Goal: Task Accomplishment & Management: Manage account settings

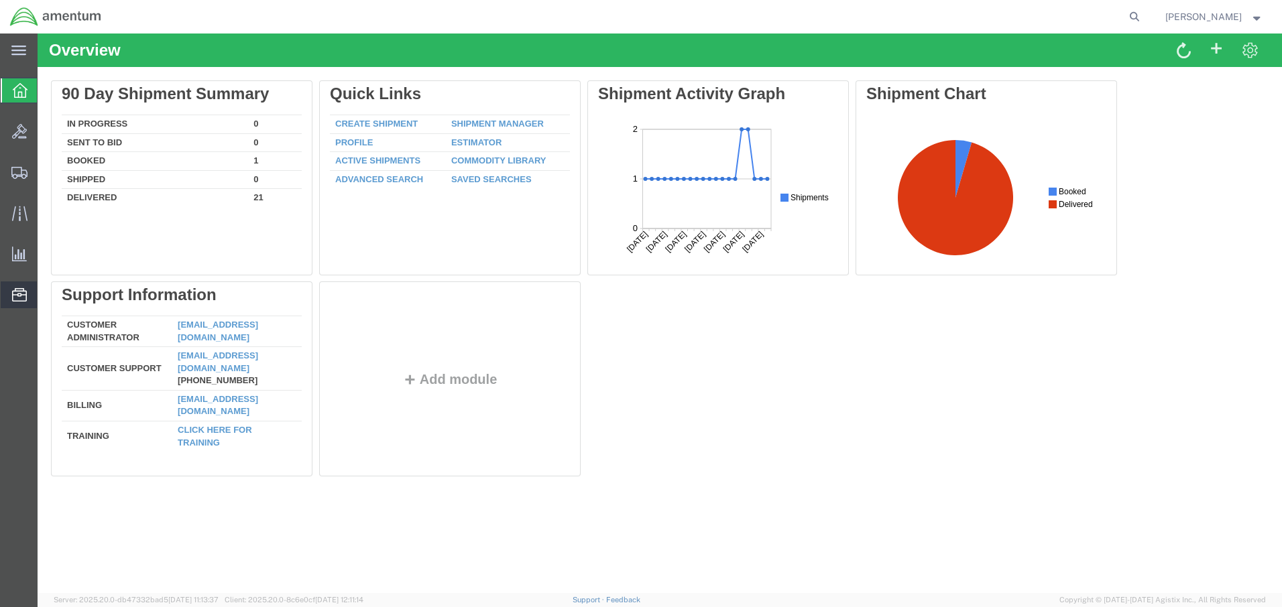
click at [0, 0] on span "Address Book" at bounding box center [0, 0] width 0 height 0
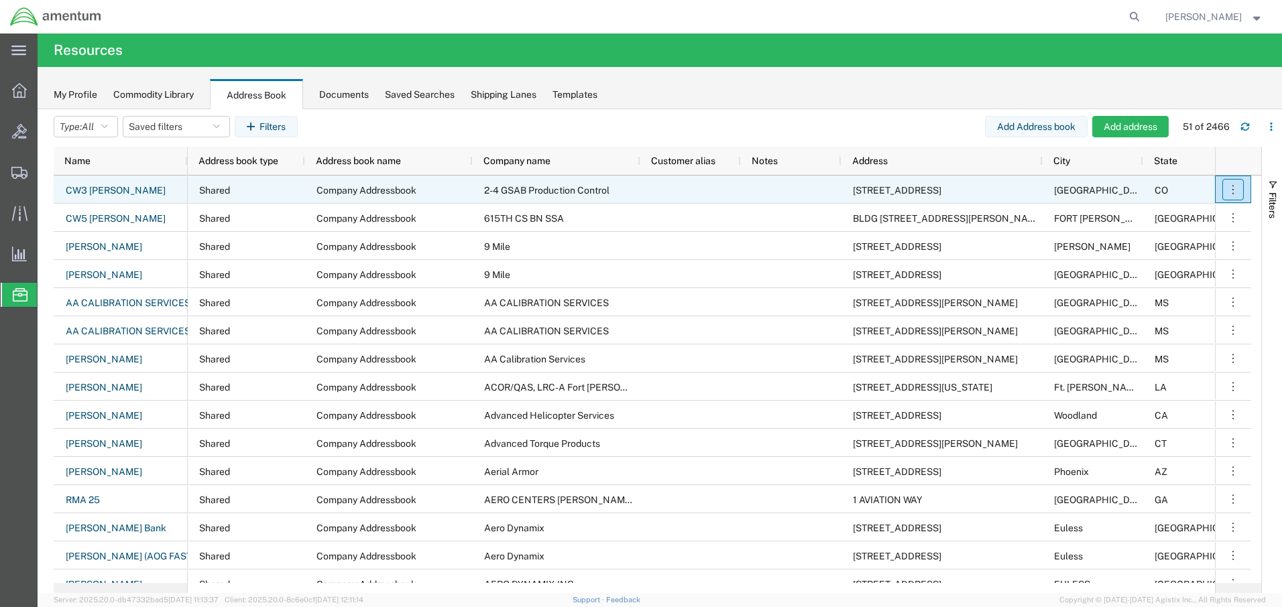
click at [1233, 188] on icon "button" at bounding box center [1232, 189] width 13 height 13
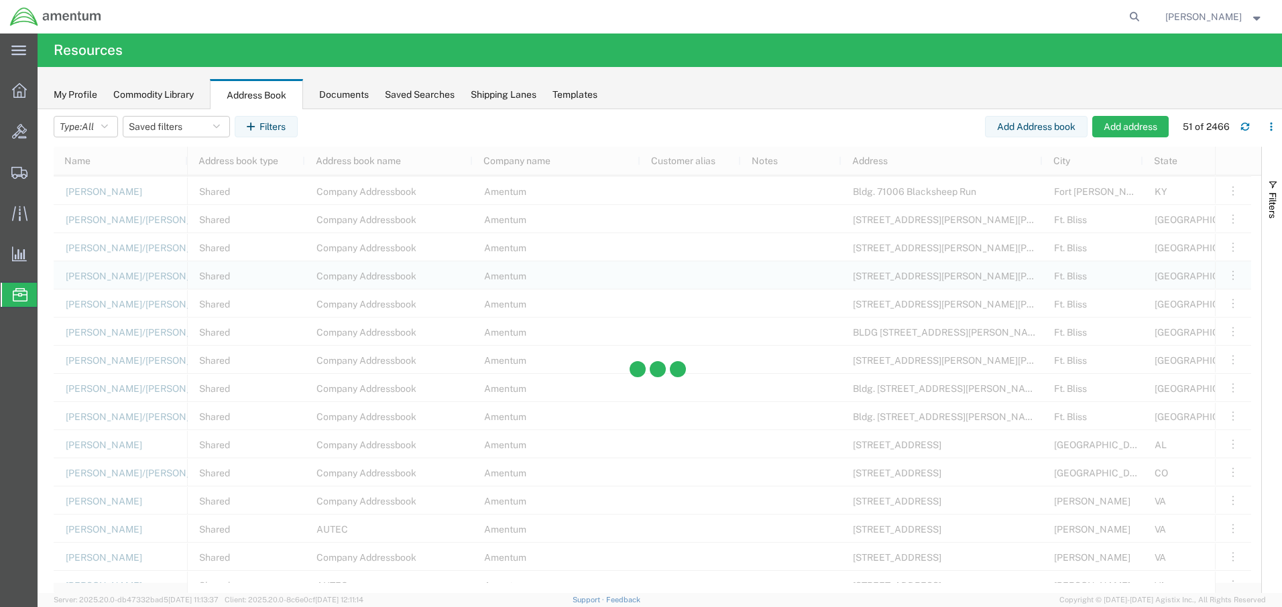
scroll to position [871, 0]
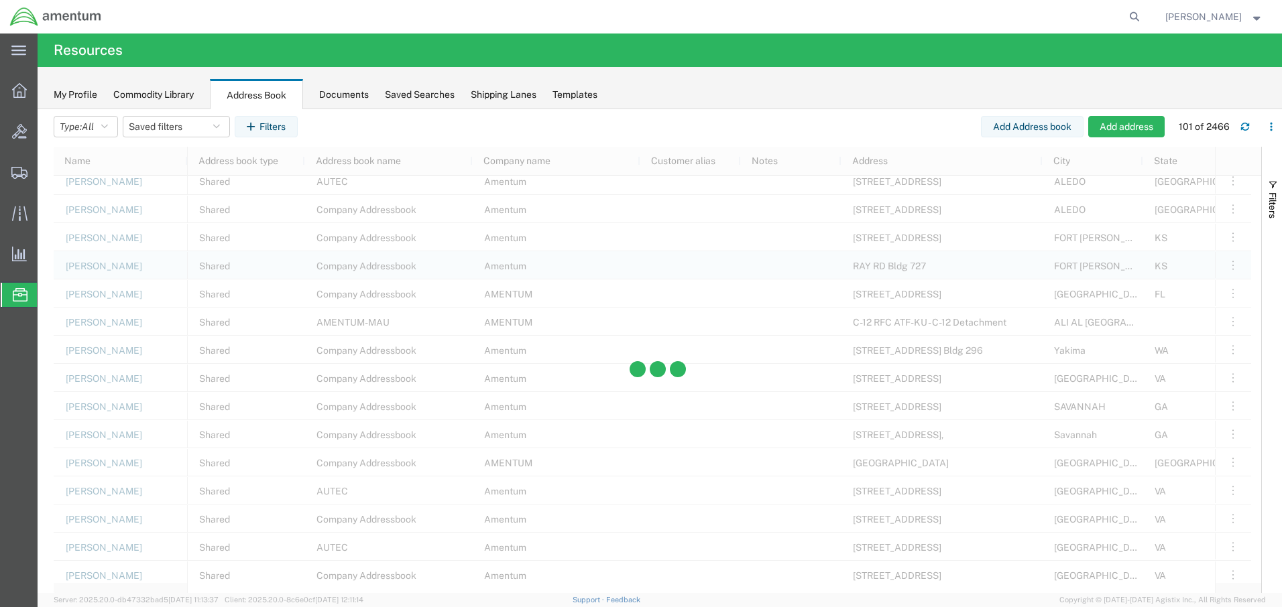
scroll to position [2346, 0]
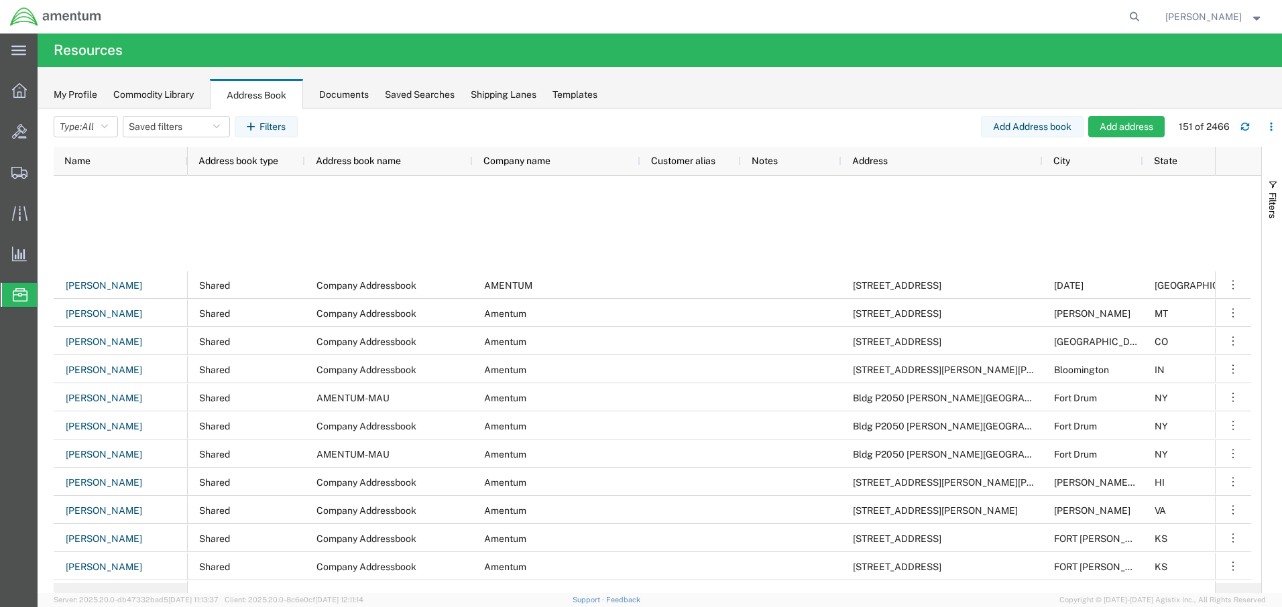
scroll to position [3151, 0]
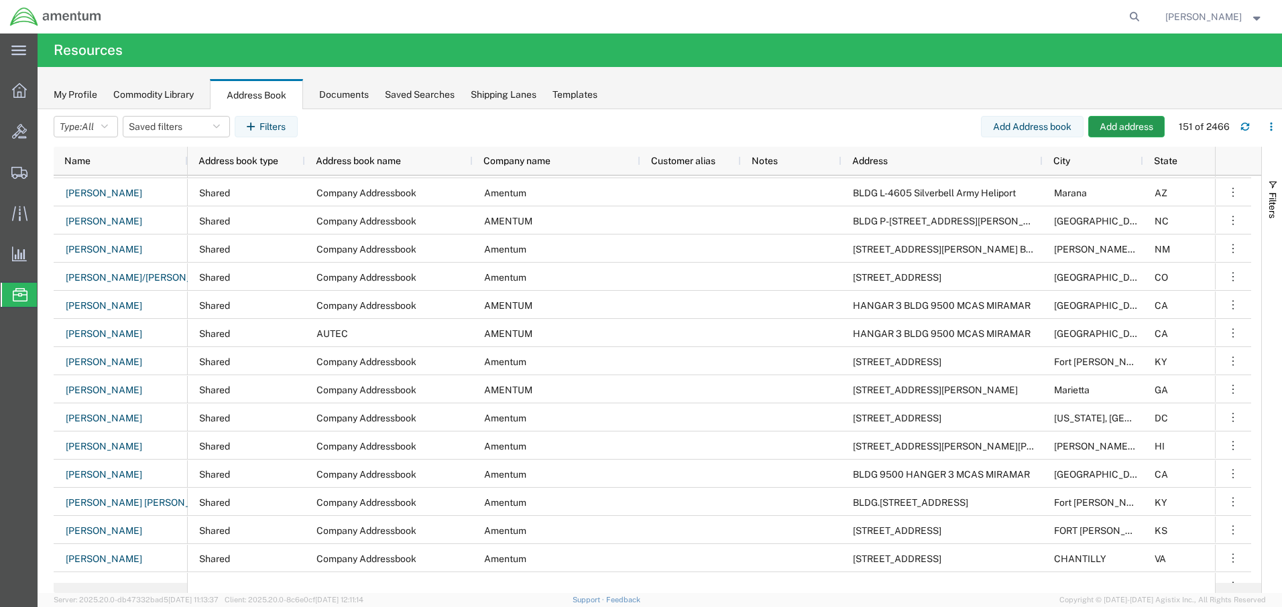
drag, startPoint x: 1191, startPoint y: 125, endPoint x: 1165, endPoint y: 130, distance: 25.9
click at [1165, 130] on div "Add Address book Add address 151 of 2466" at bounding box center [1131, 126] width 301 height 21
click at [1193, 123] on div "151 of 2466" at bounding box center [1203, 127] width 51 height 14
drag, startPoint x: 1193, startPoint y: 123, endPoint x: 1178, endPoint y: 127, distance: 15.9
click at [1176, 128] on div "Add Address book Add address 151 of 2466" at bounding box center [1131, 126] width 301 height 21
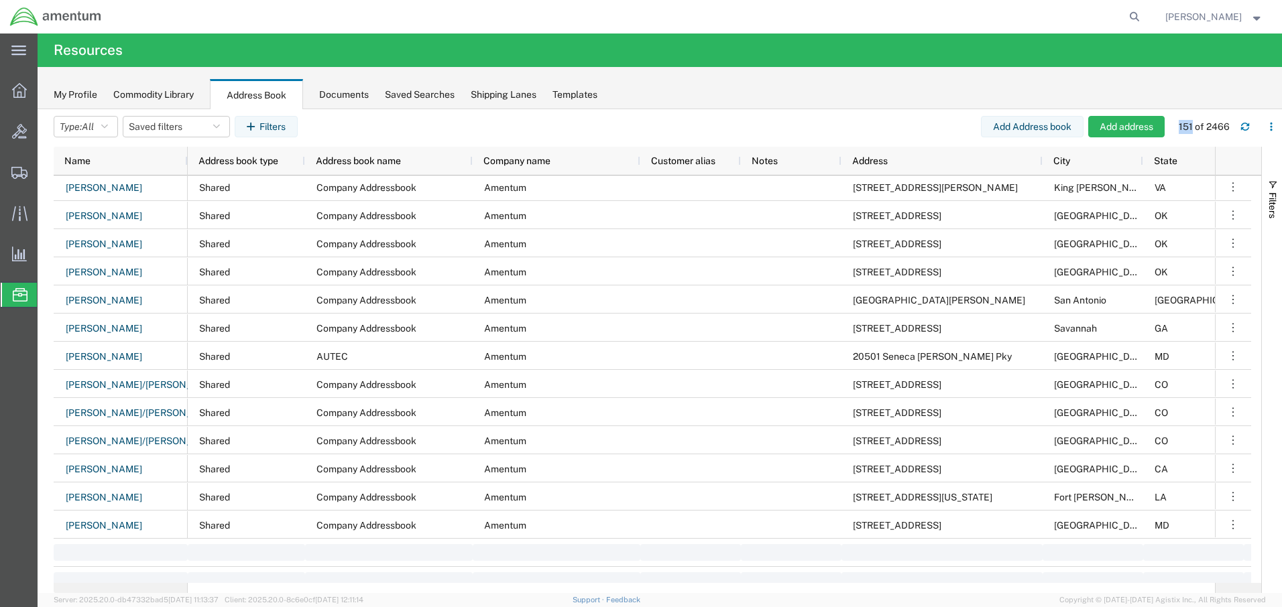
scroll to position [3888, 0]
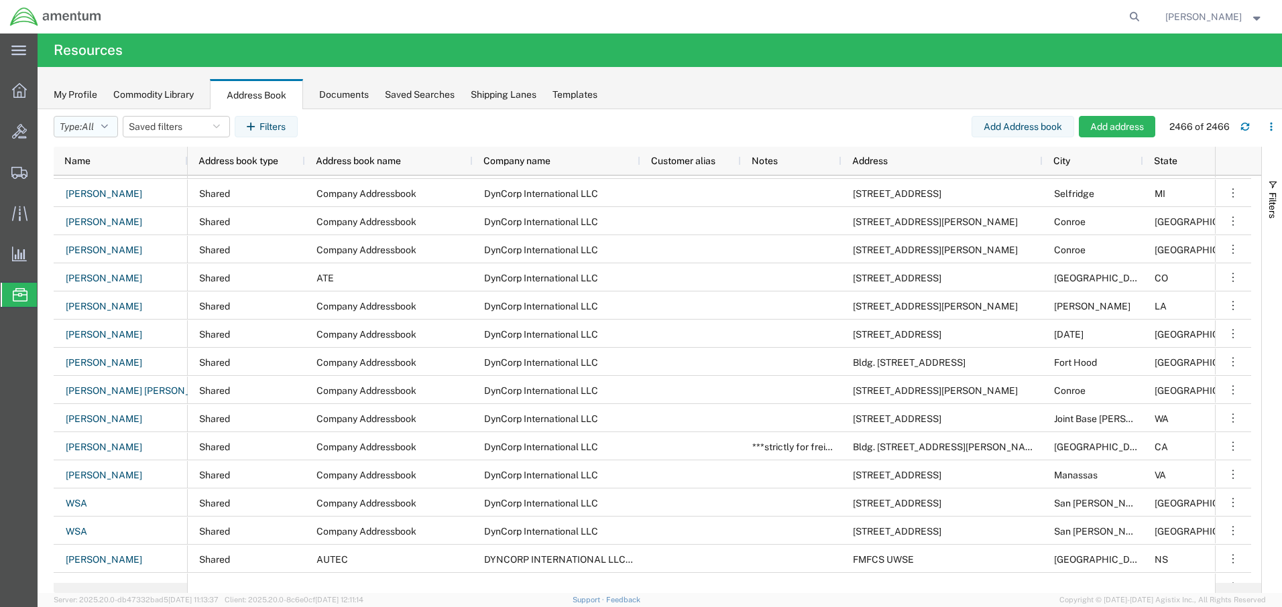
click at [108, 124] on icon "button" at bounding box center [104, 126] width 7 height 9
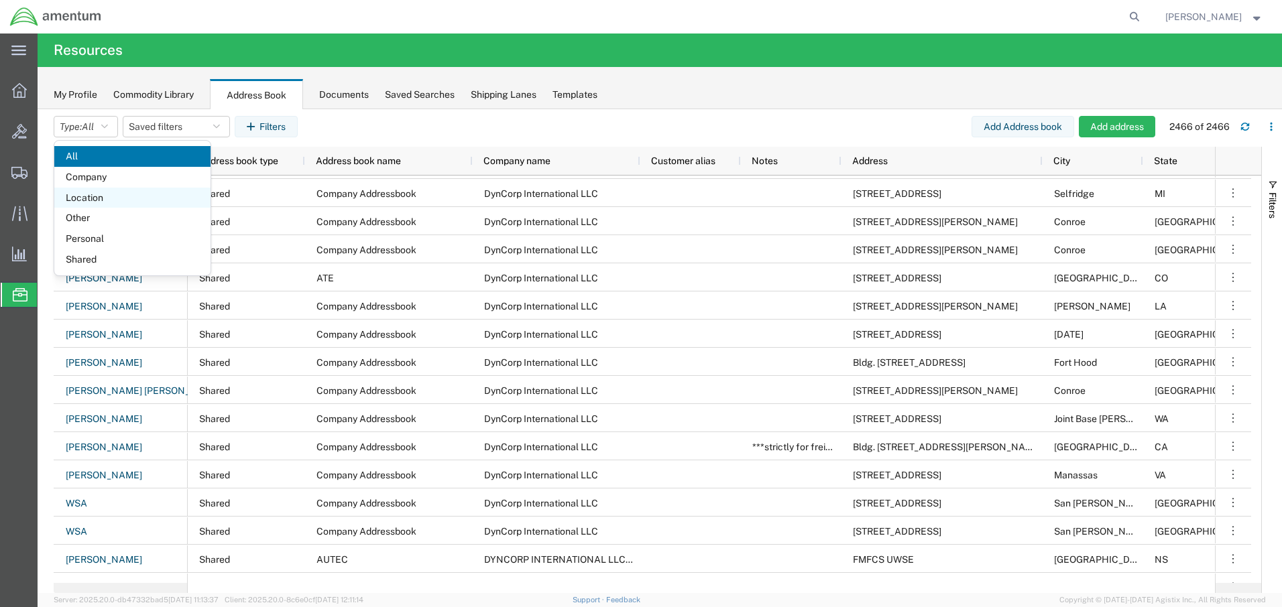
click at [110, 198] on span "Location" at bounding box center [132, 198] width 156 height 21
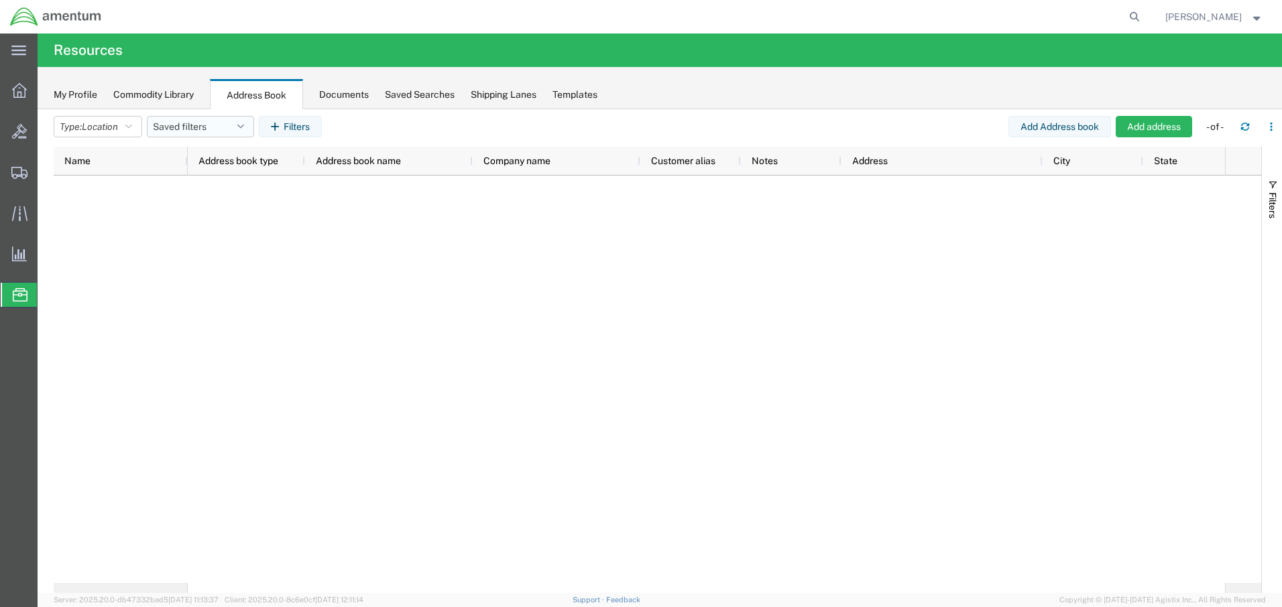
click at [244, 124] on icon "button" at bounding box center [240, 126] width 7 height 9
click at [221, 160] on input "search" at bounding box center [249, 159] width 166 height 21
type input "[US_STATE]"
click at [267, 164] on input "[US_STATE]" at bounding box center [249, 159] width 166 height 21
click at [357, 214] on div at bounding box center [706, 380] width 1037 height 408
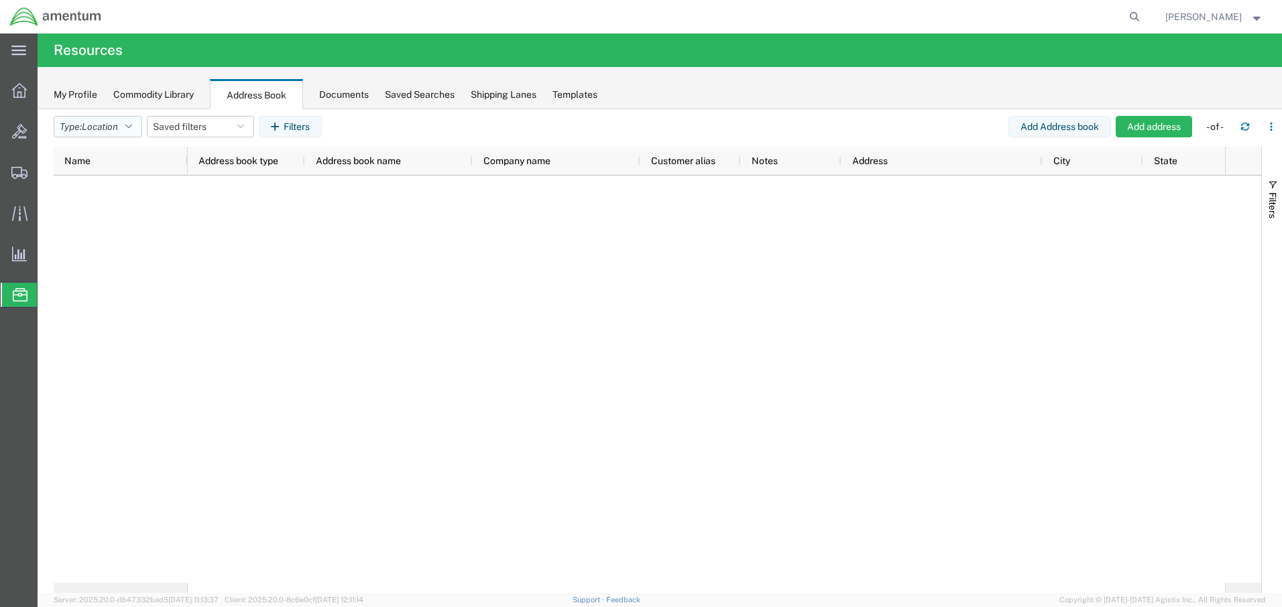
click at [134, 121] on button "Type: Location" at bounding box center [98, 126] width 88 height 21
click at [117, 160] on span "All" at bounding box center [132, 156] width 156 height 21
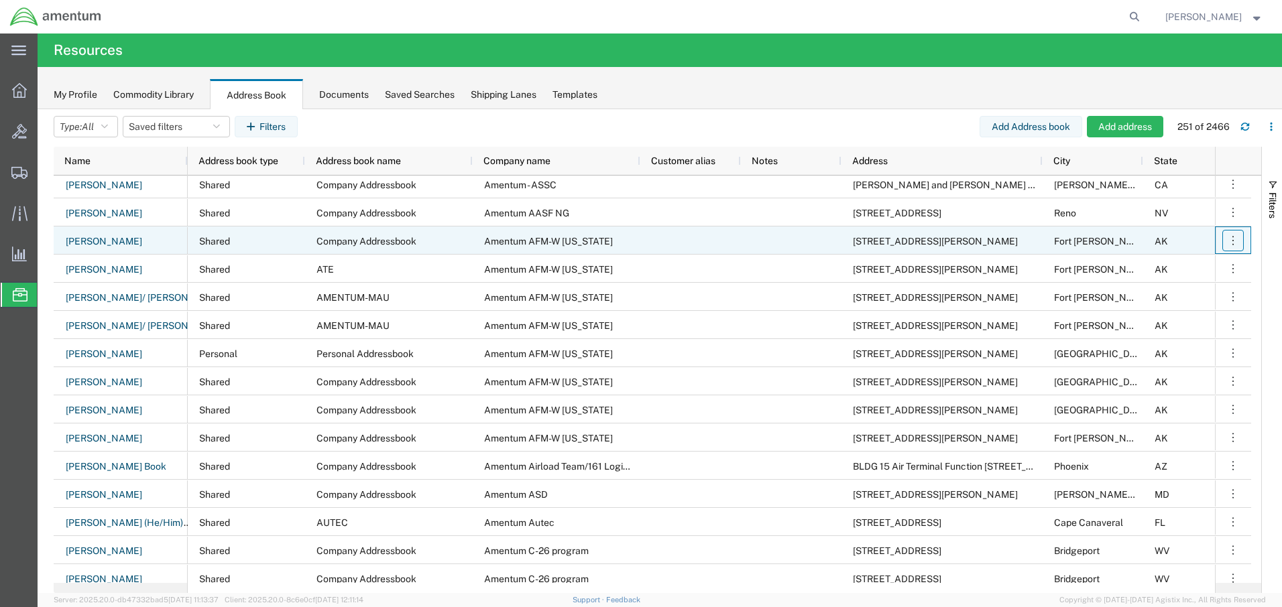
click at [1236, 240] on icon "button" at bounding box center [1232, 240] width 13 height 13
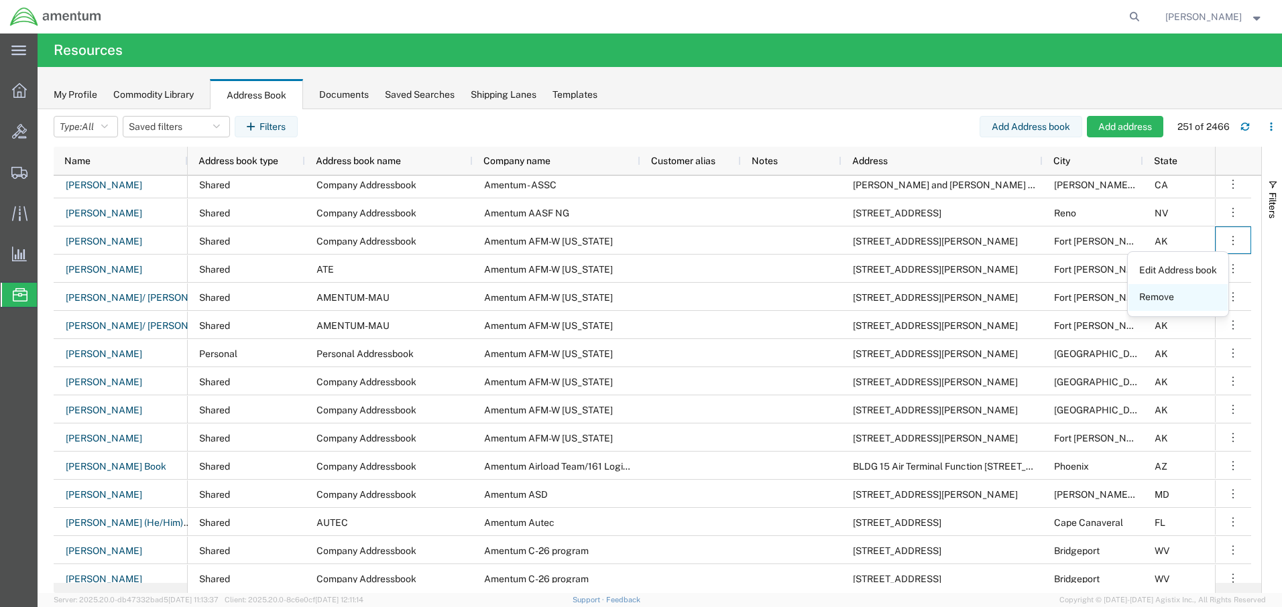
click at [1196, 293] on link "Remove" at bounding box center [1177, 298] width 99 height 24
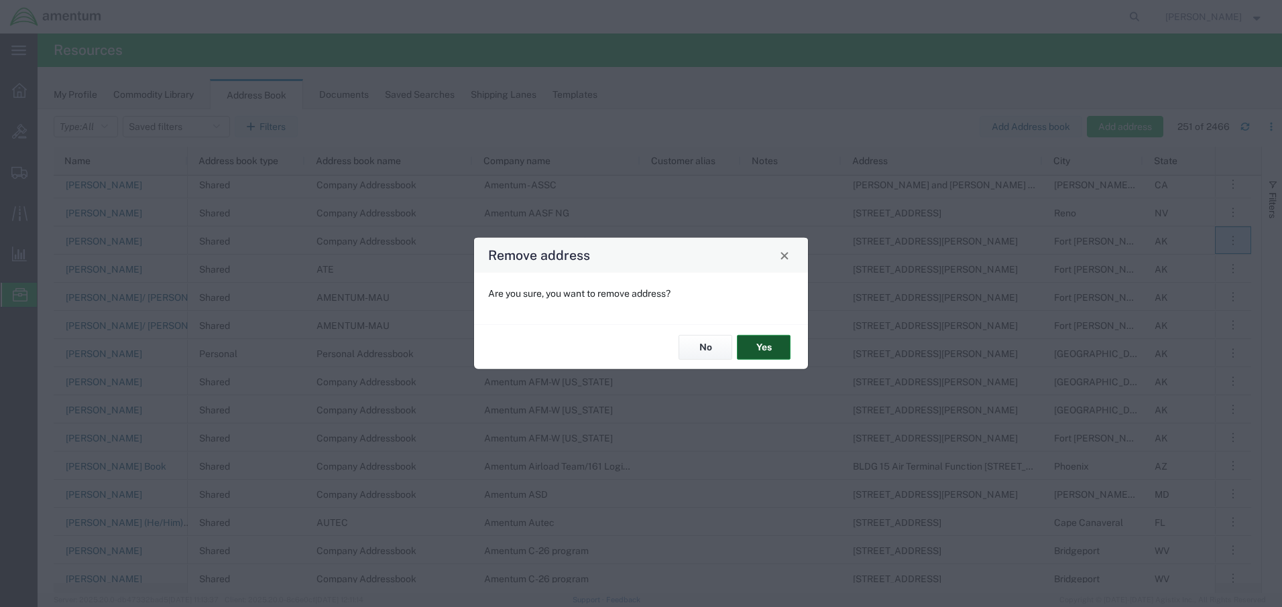
click at [765, 344] on button "Yes" at bounding box center [764, 347] width 54 height 25
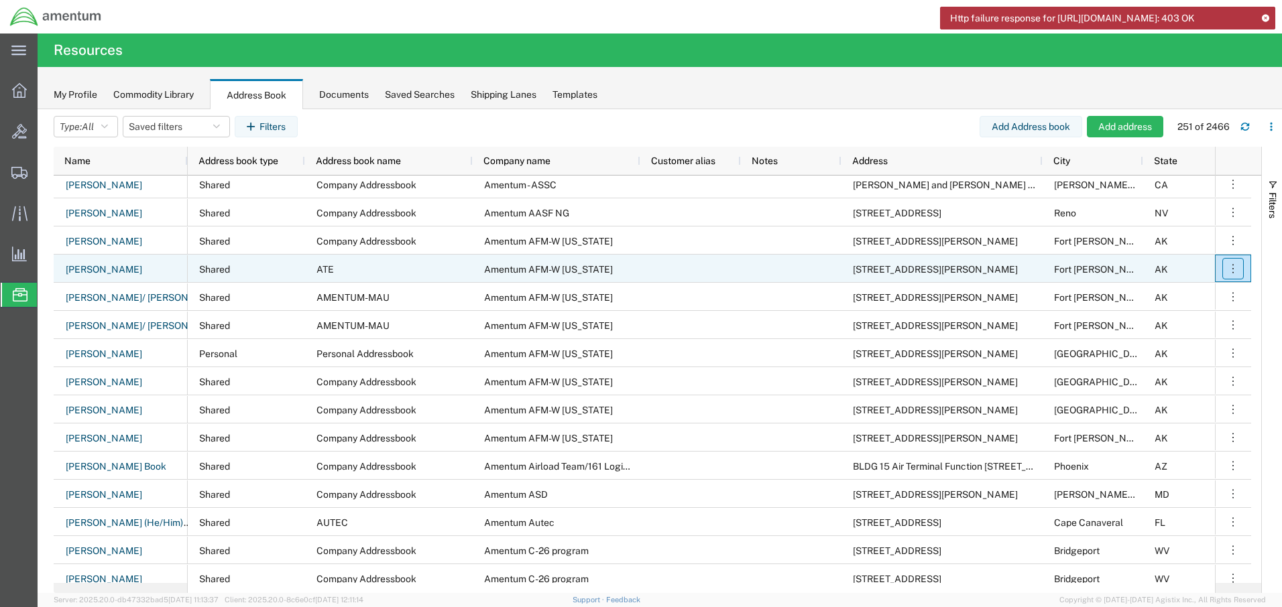
click at [1233, 272] on icon "button" at bounding box center [1232, 268] width 1 height 9
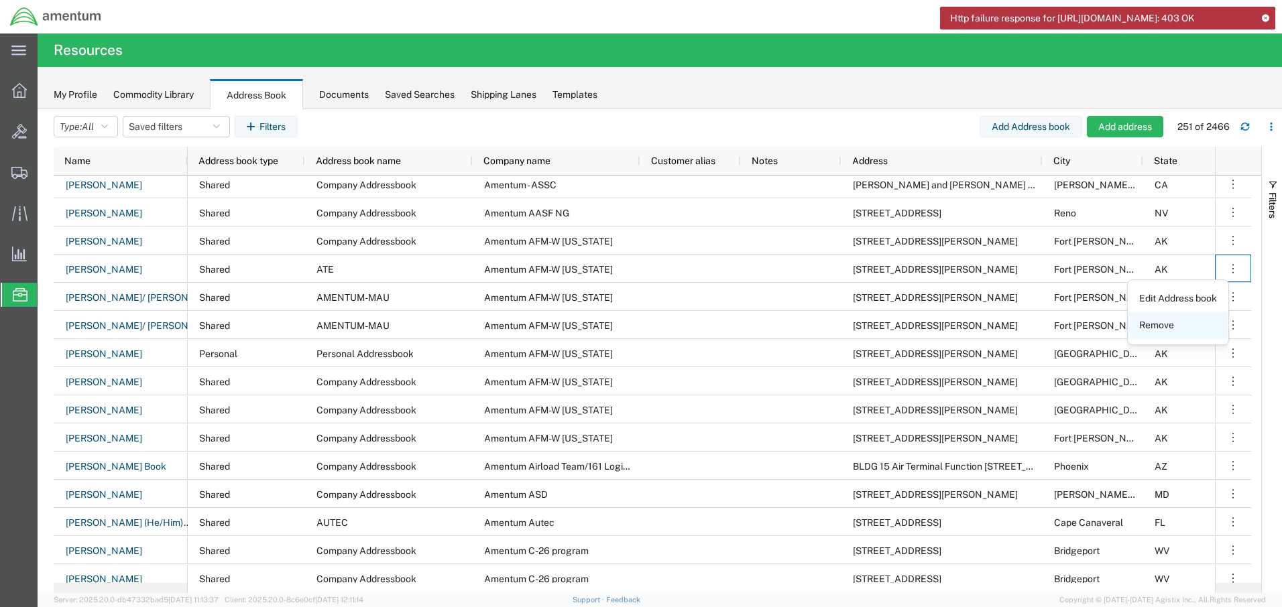
click at [1173, 324] on link "Remove" at bounding box center [1177, 326] width 99 height 24
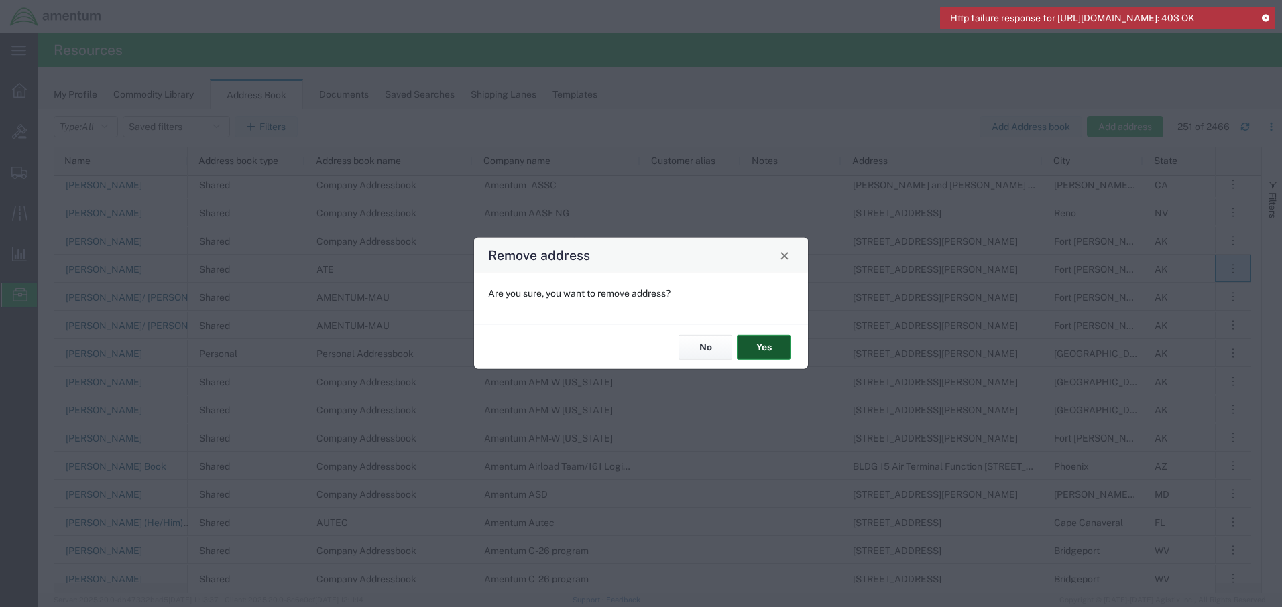
click at [743, 345] on button "Yes" at bounding box center [764, 347] width 54 height 25
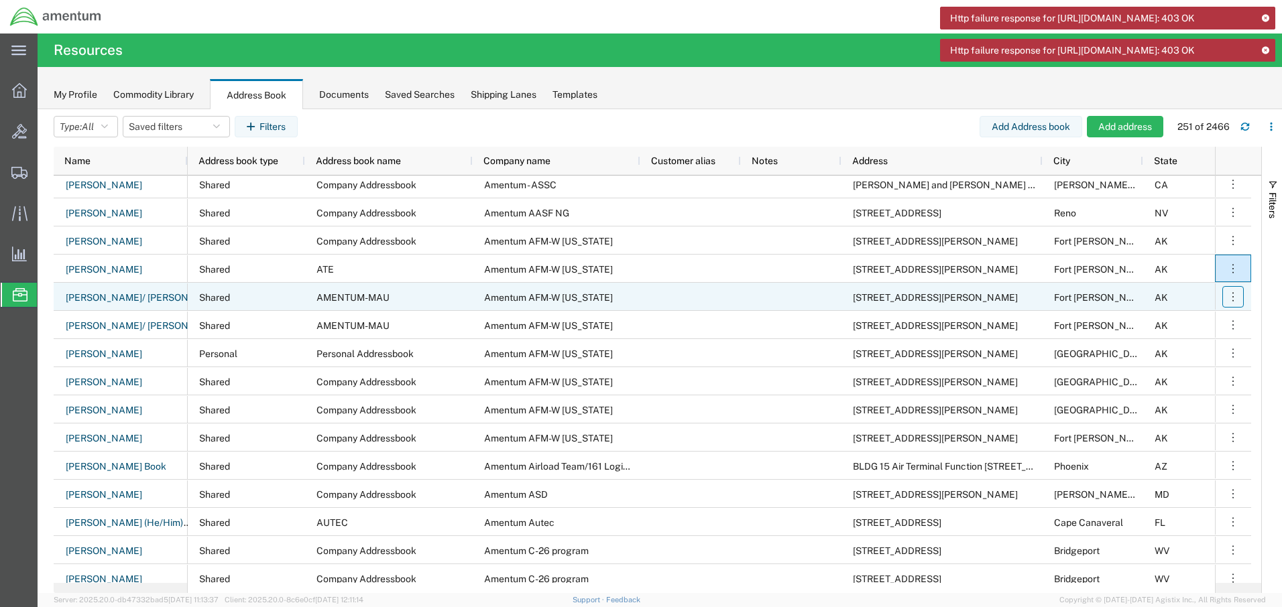
click at [1234, 298] on icon "button" at bounding box center [1232, 296] width 13 height 13
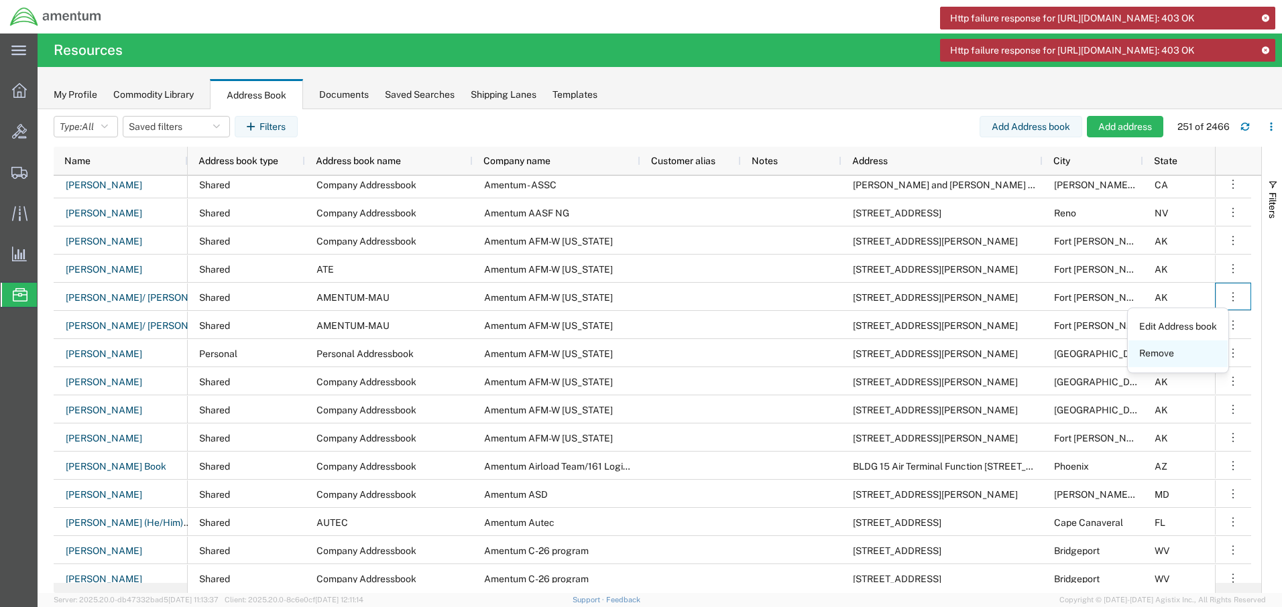
click at [1179, 352] on link "Remove" at bounding box center [1177, 354] width 99 height 24
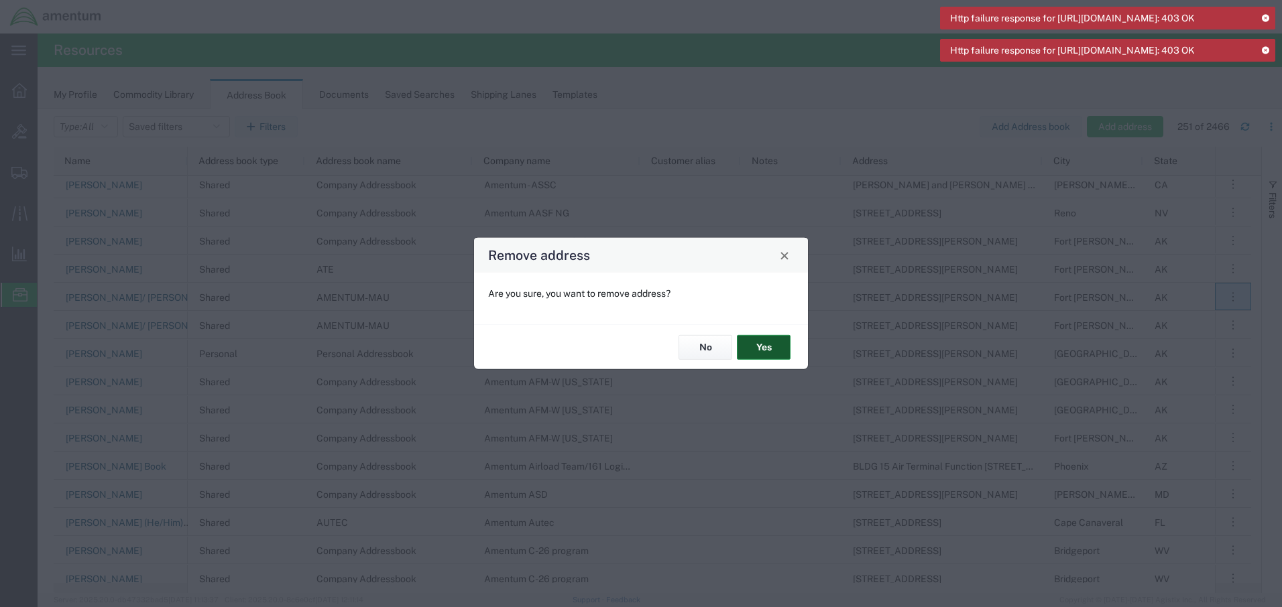
click at [769, 349] on button "Yes" at bounding box center [764, 347] width 54 height 25
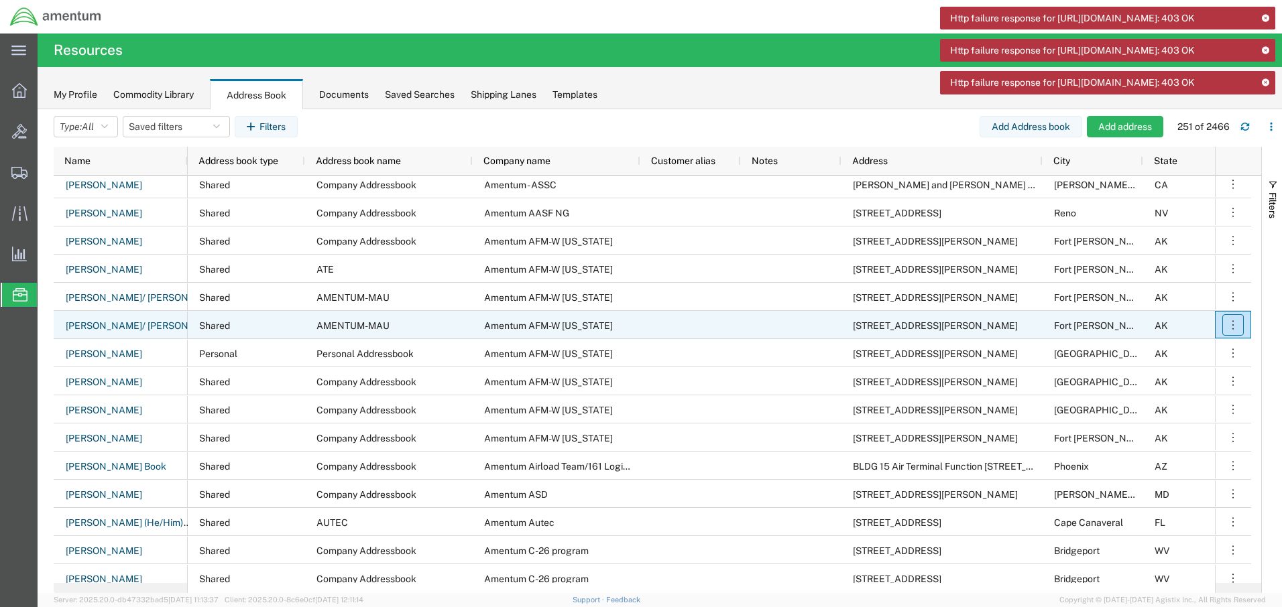
click at [1229, 324] on icon "button" at bounding box center [1232, 324] width 13 height 13
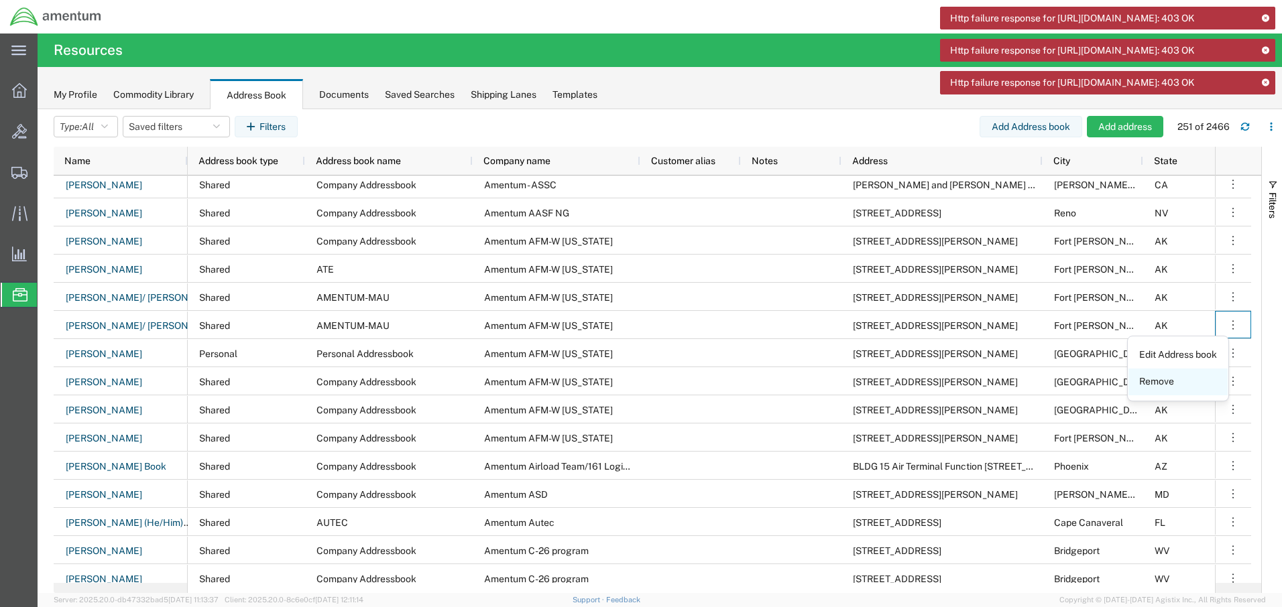
click at [1180, 381] on link "Remove" at bounding box center [1177, 382] width 99 height 24
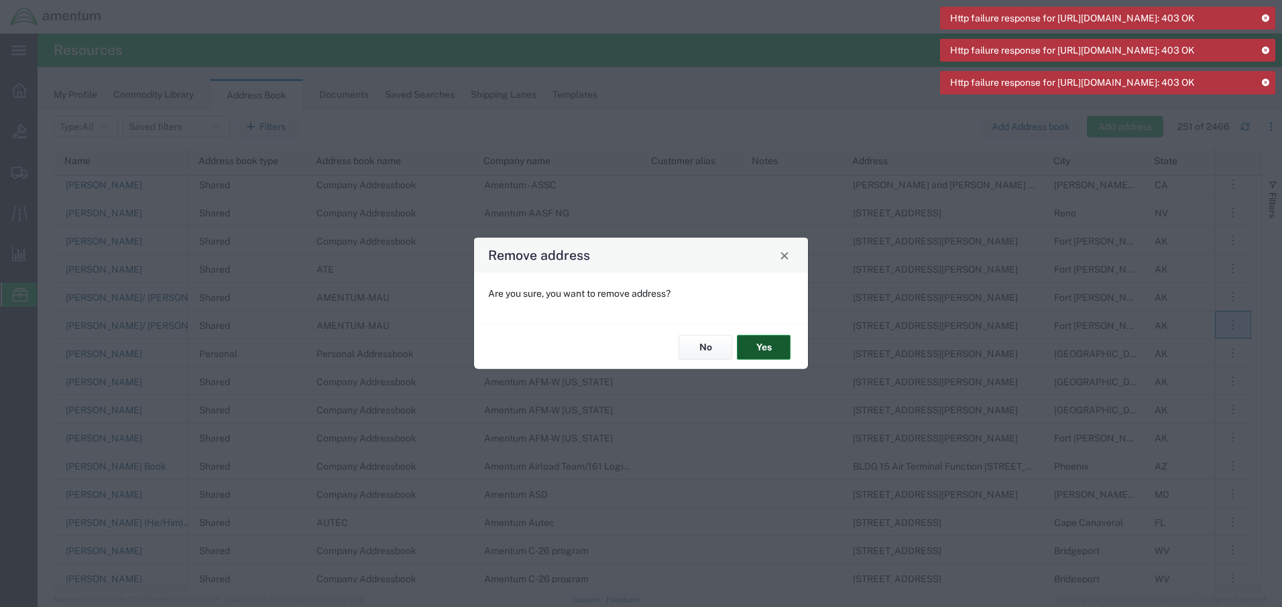
click at [772, 351] on button "Yes" at bounding box center [764, 347] width 54 height 25
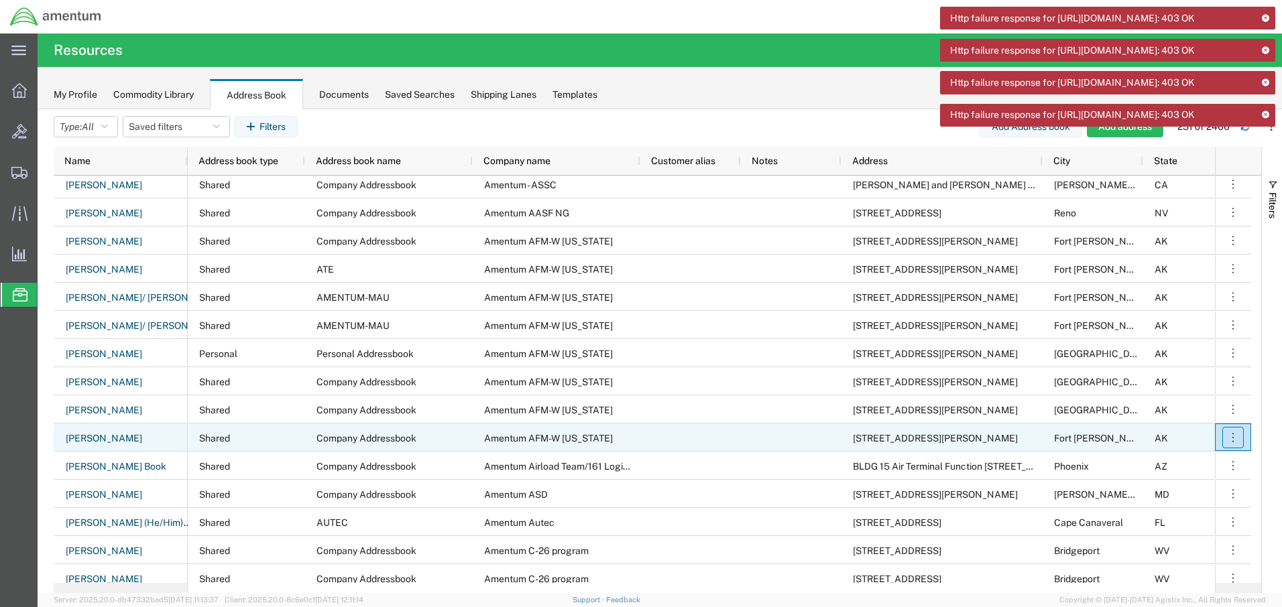
click at [1233, 439] on icon "button" at bounding box center [1232, 437] width 13 height 13
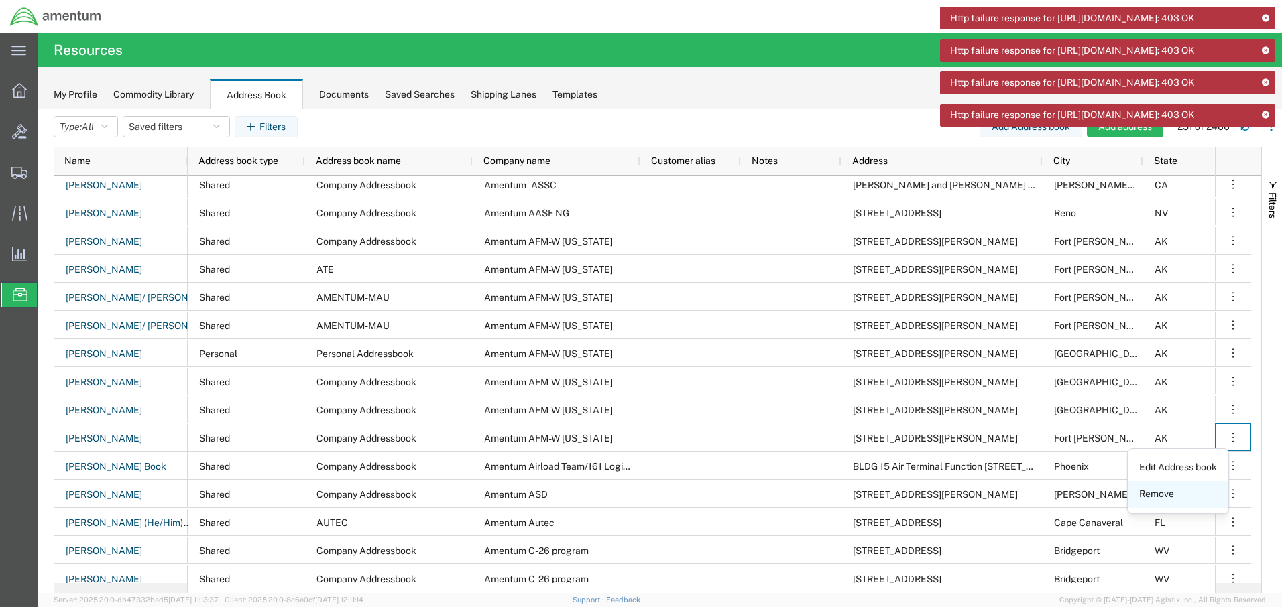
click at [1191, 493] on link "Remove" at bounding box center [1177, 495] width 99 height 24
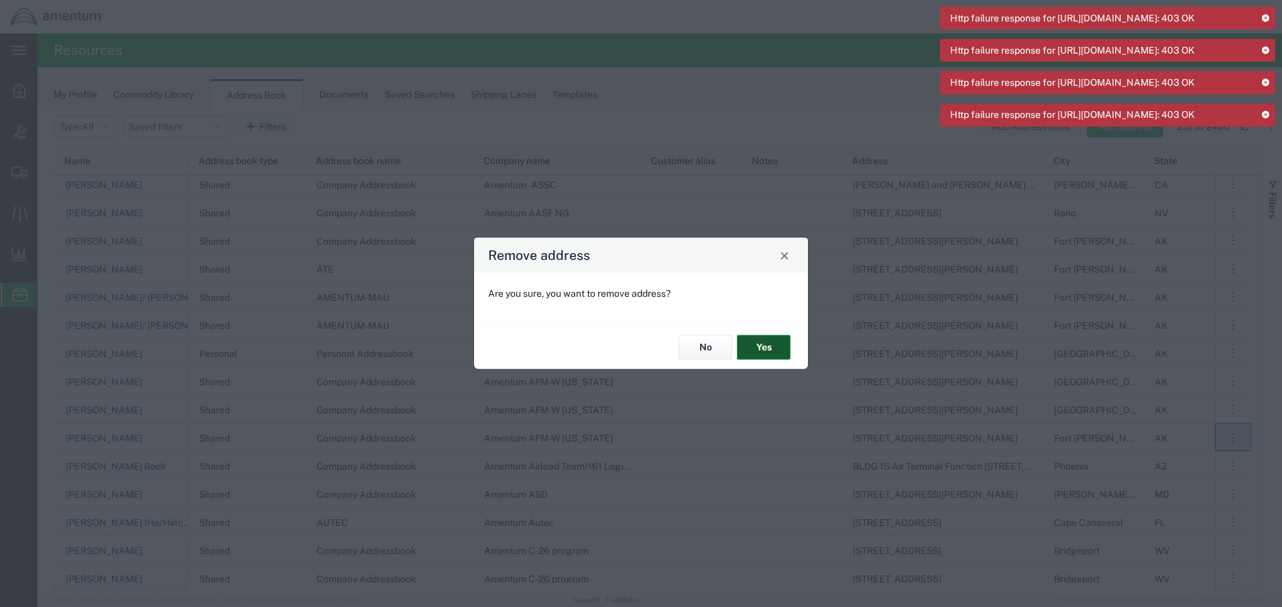
click at [756, 344] on button "Yes" at bounding box center [764, 347] width 54 height 25
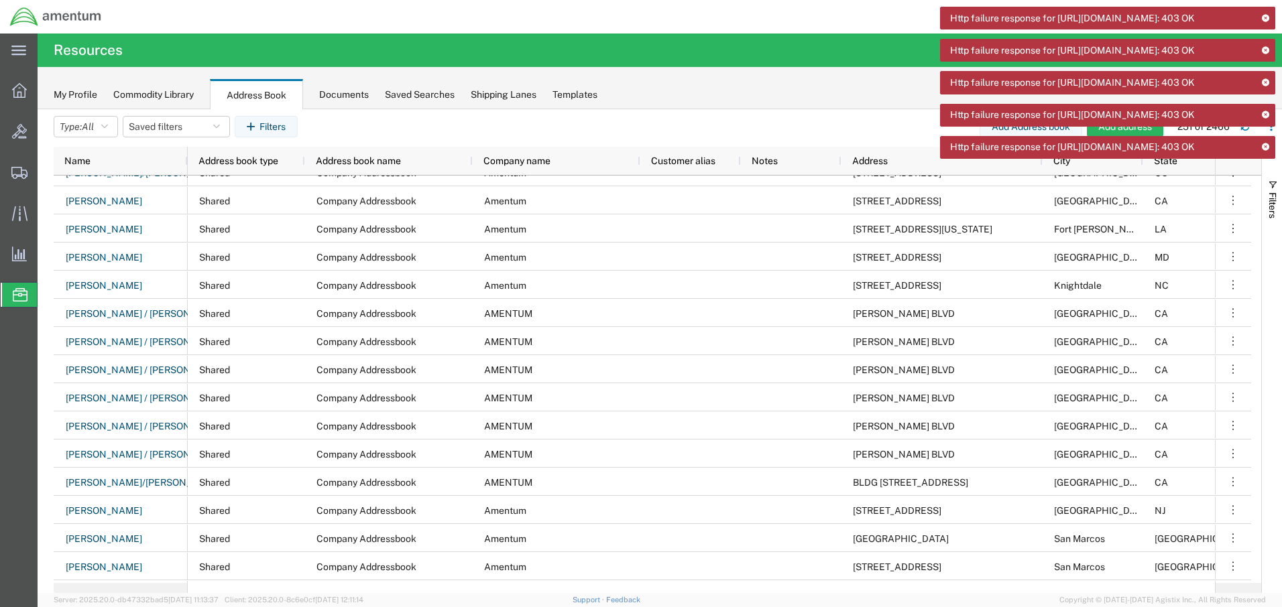
scroll to position [4156, 0]
click at [1265, 15] on icon at bounding box center [1264, 17] width 9 height 7
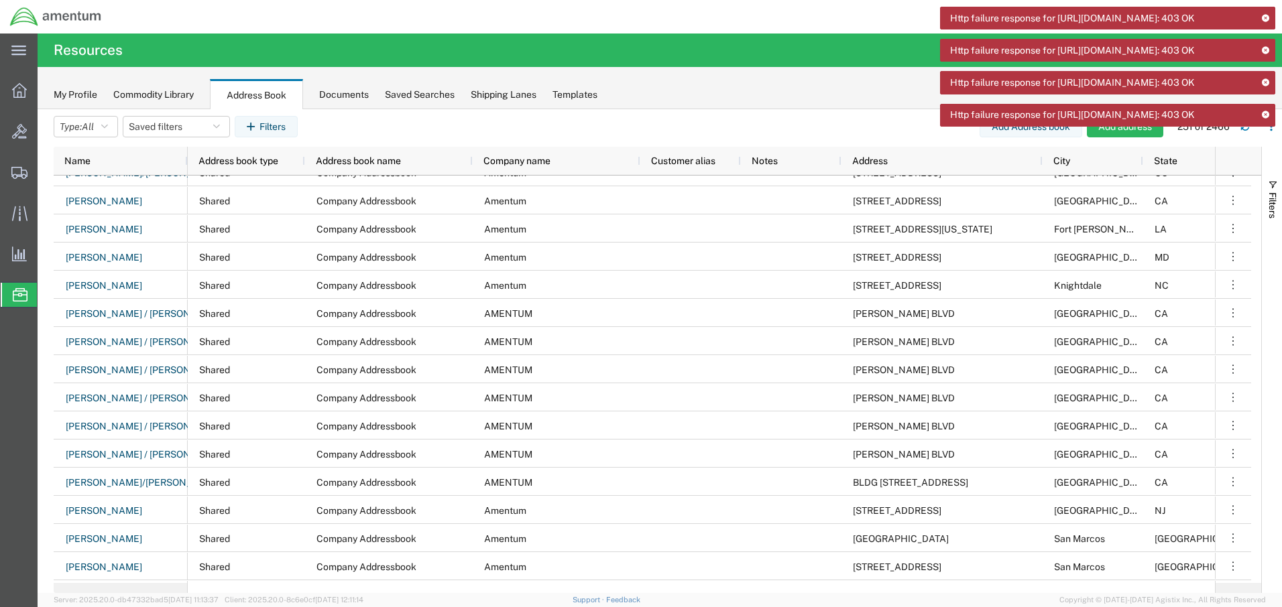
click at [1267, 17] on icon at bounding box center [1264, 17] width 9 height 7
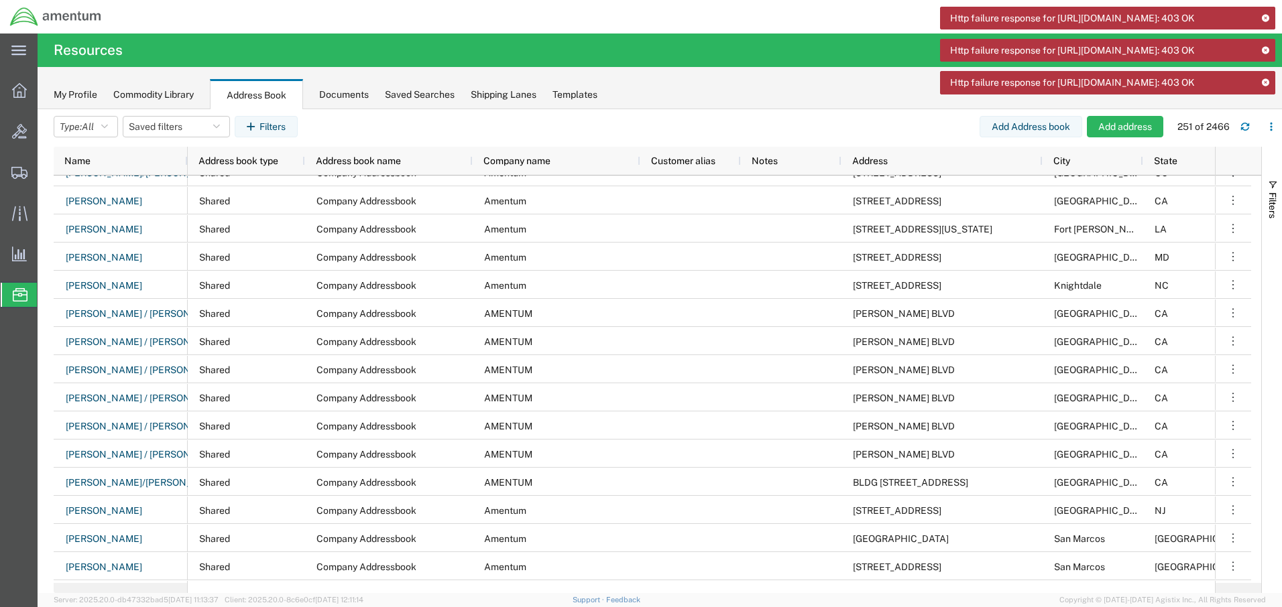
click at [1267, 17] on icon at bounding box center [1264, 17] width 9 height 7
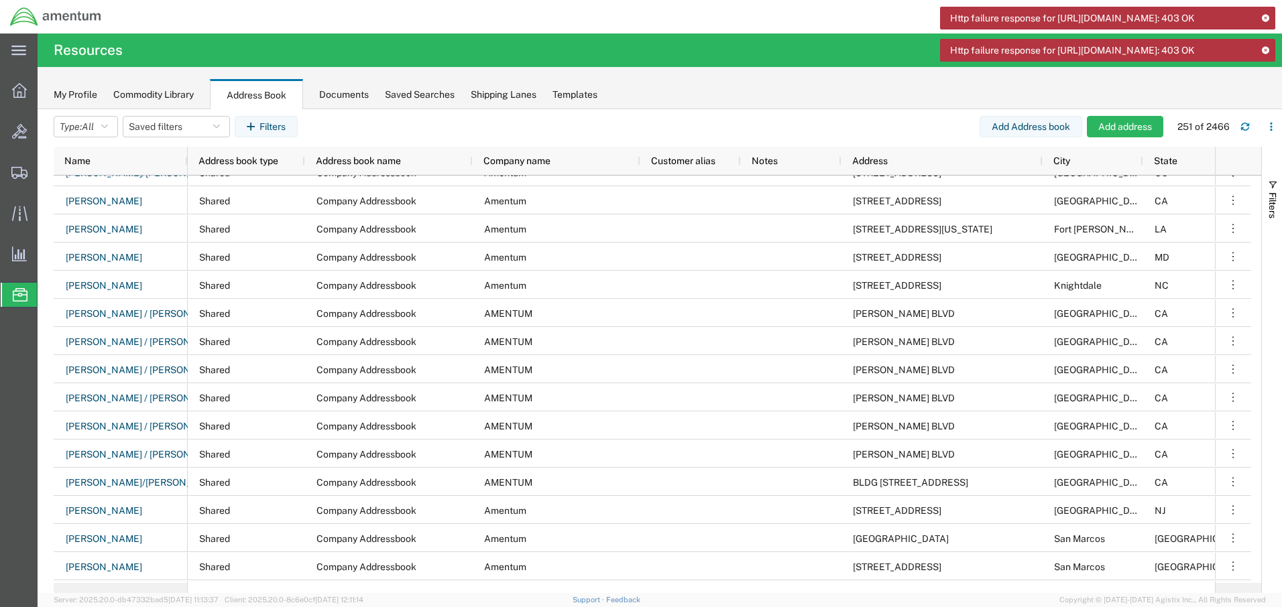
click at [1267, 17] on icon at bounding box center [1264, 17] width 9 height 7
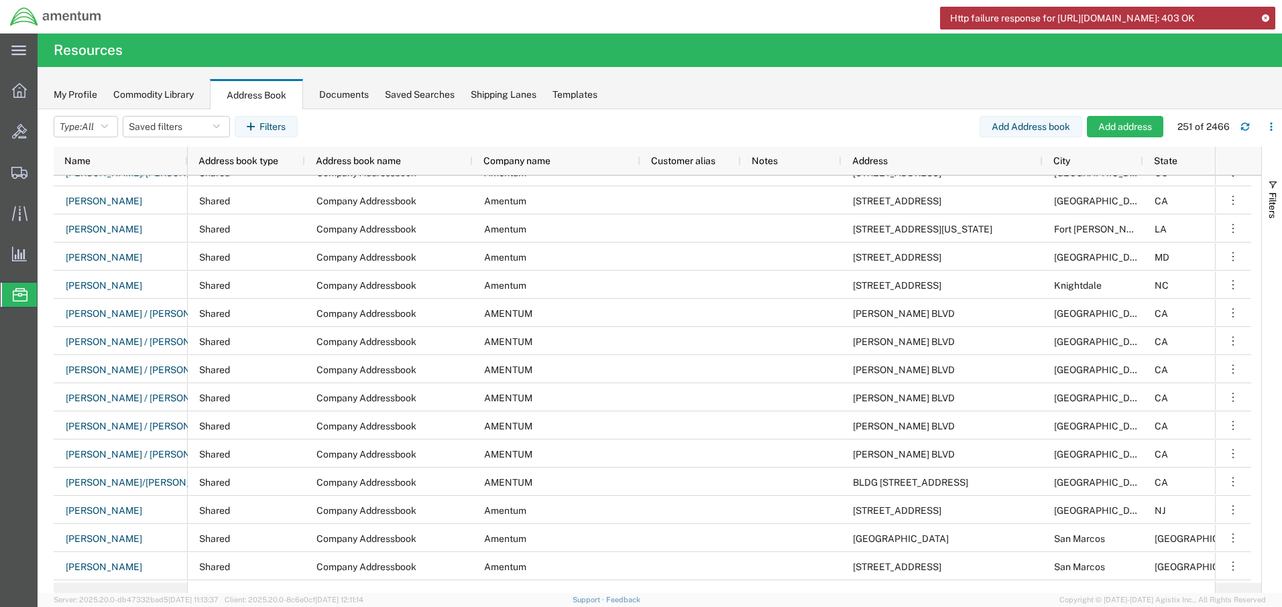
click at [1267, 17] on icon at bounding box center [1264, 17] width 9 height 7
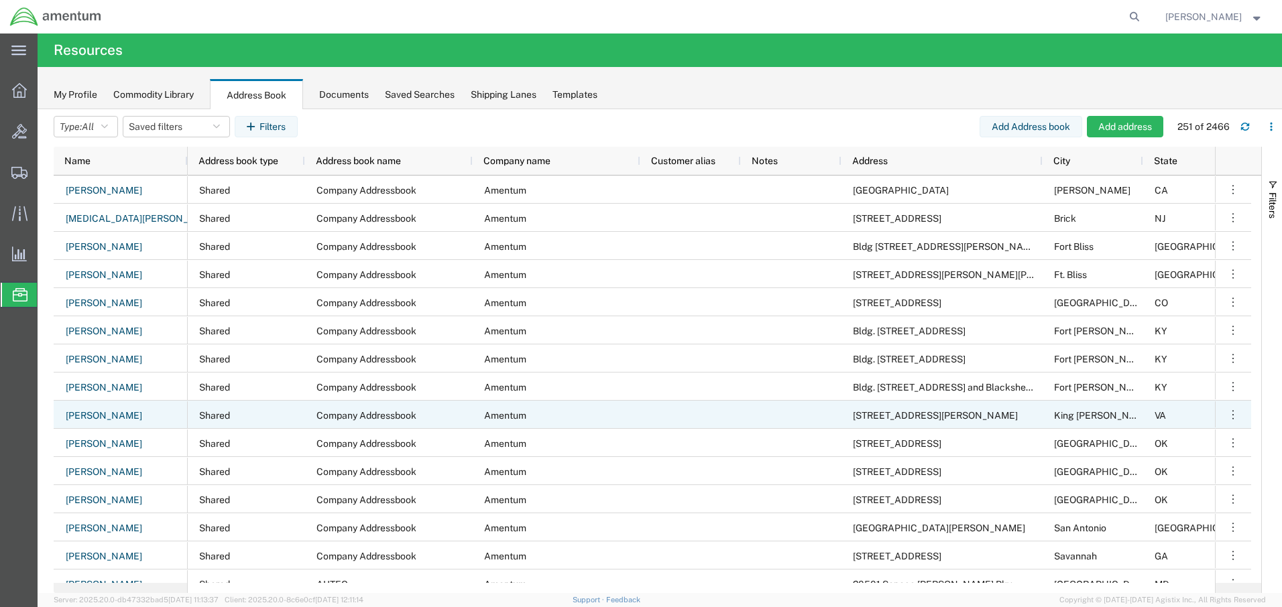
scroll to position [3660, 0]
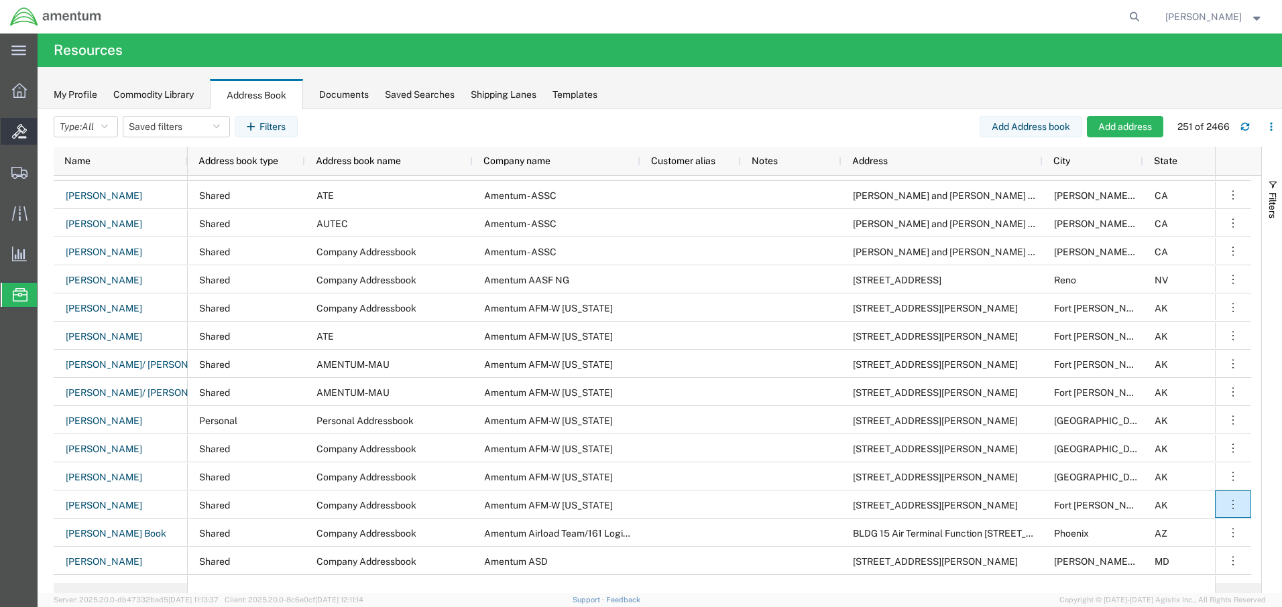
click at [15, 135] on icon at bounding box center [19, 131] width 15 height 15
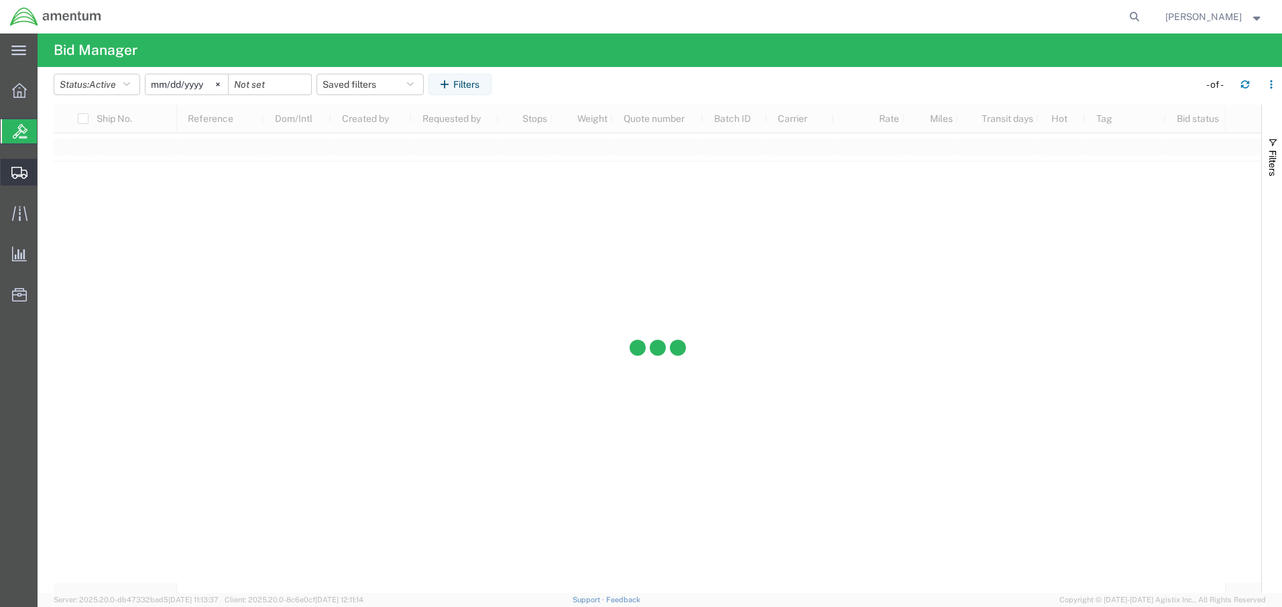
click at [20, 172] on icon at bounding box center [19, 173] width 16 height 12
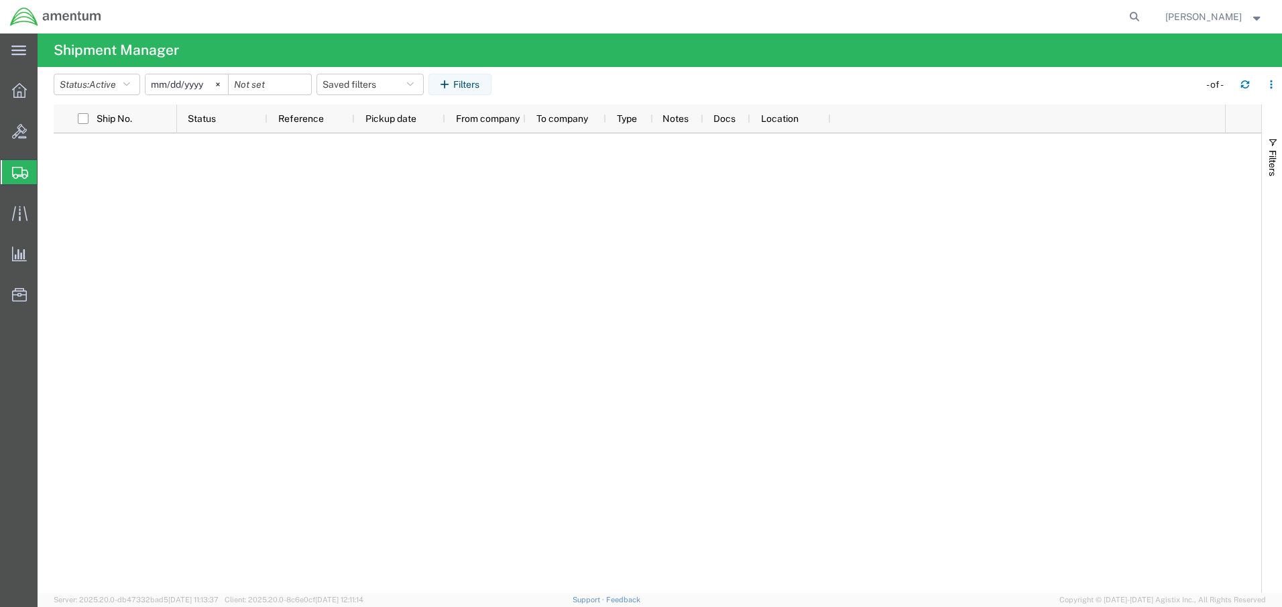
click at [0, 0] on span "Create Shipment" at bounding box center [0, 0] width 0 height 0
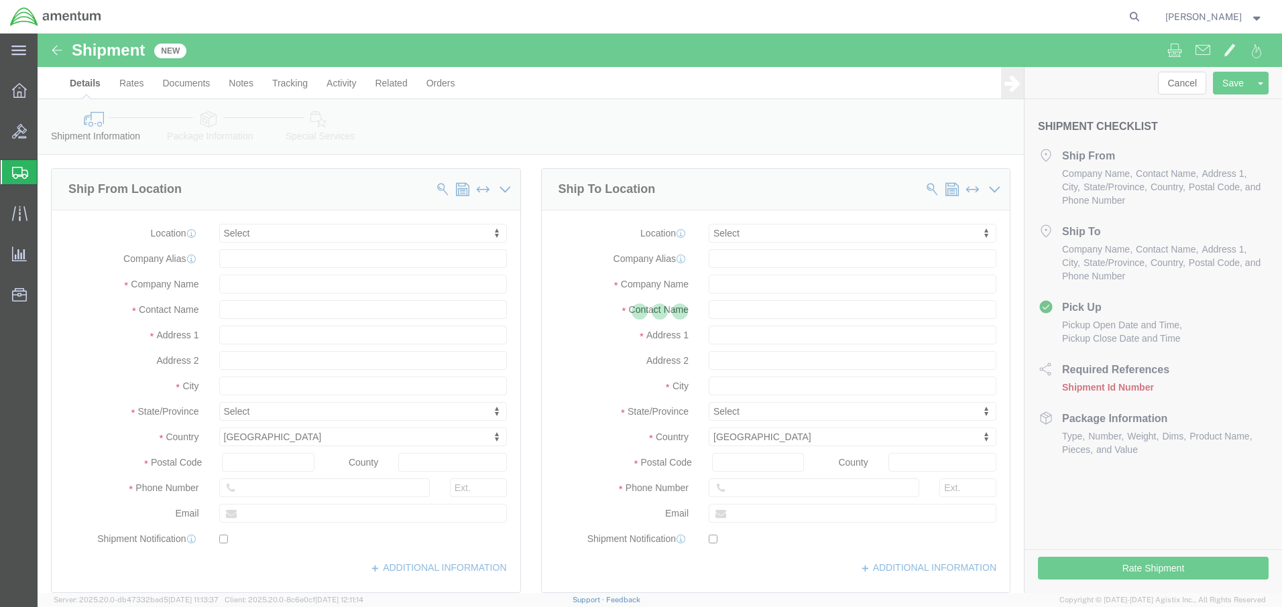
select select
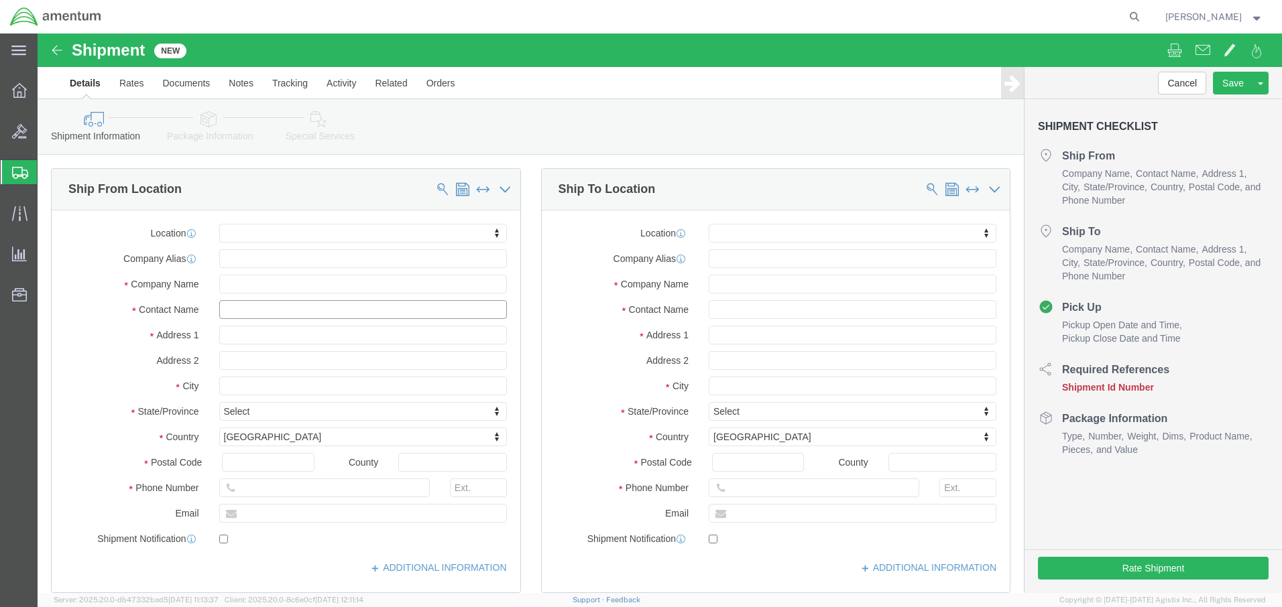
click input "text"
click span
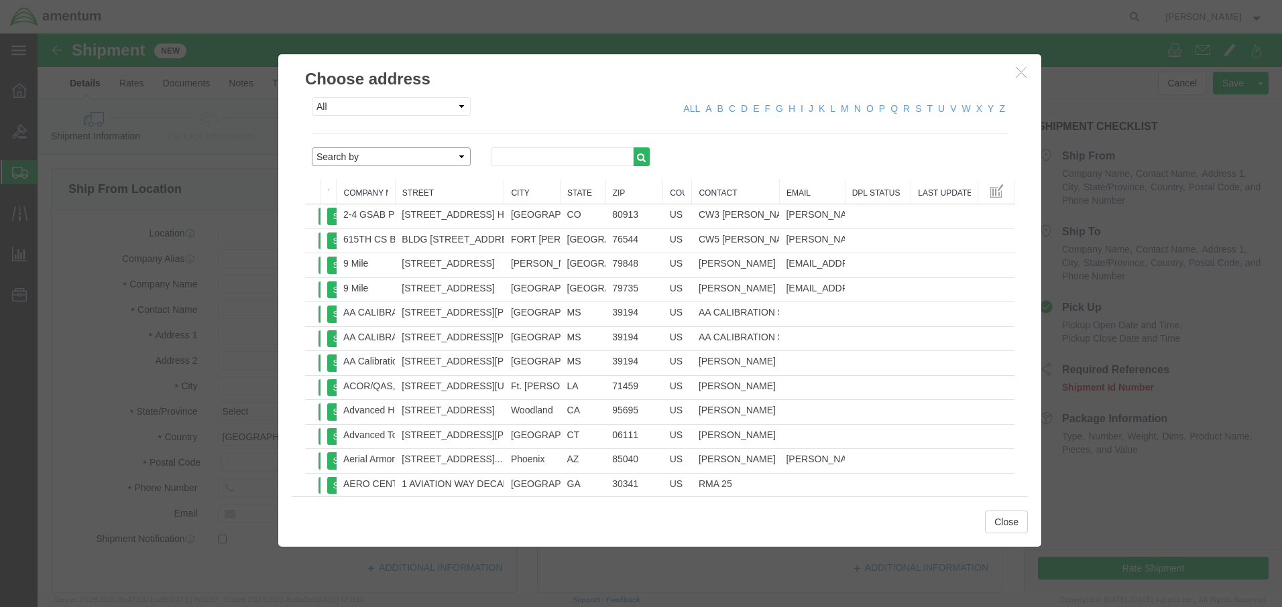
select select "contactName"
click input "text"
type input "spear"
click button "button"
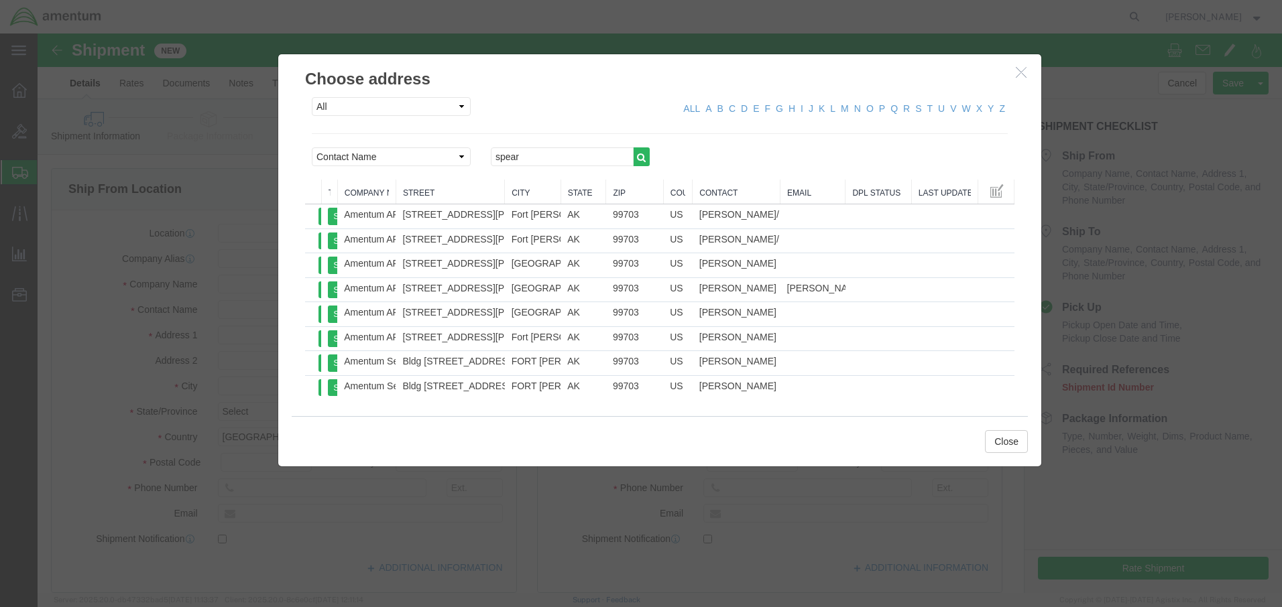
drag, startPoint x: 647, startPoint y: 184, endPoint x: 980, endPoint y: 40, distance: 363.3
click icon "button"
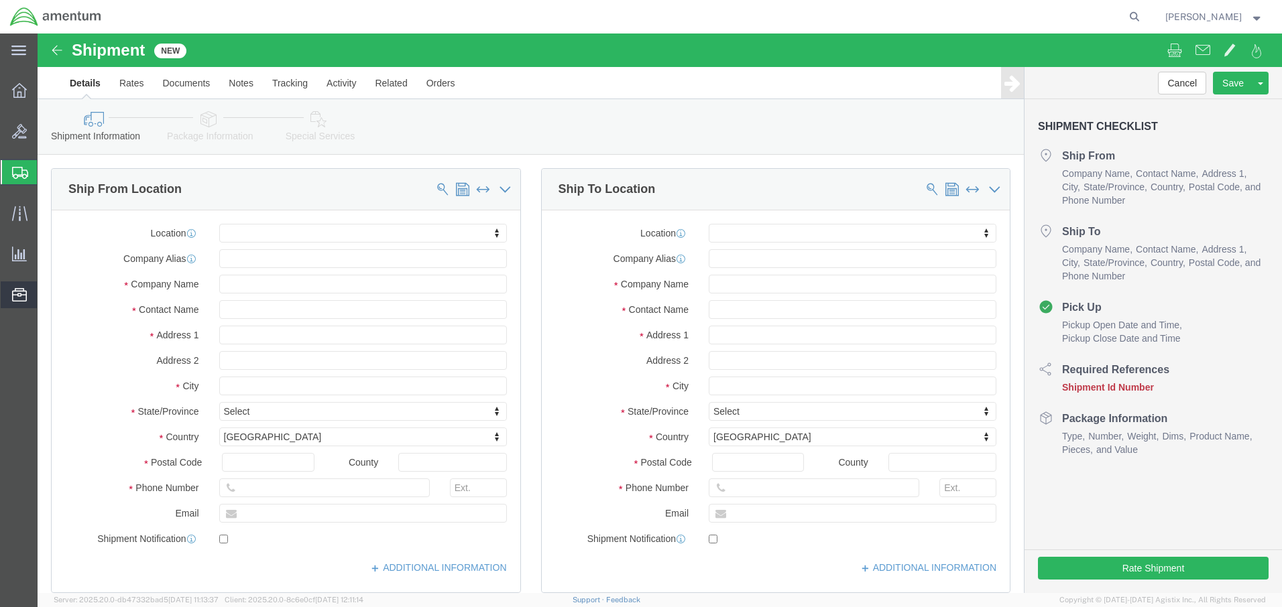
click at [11, 292] on div at bounding box center [20, 295] width 38 height 27
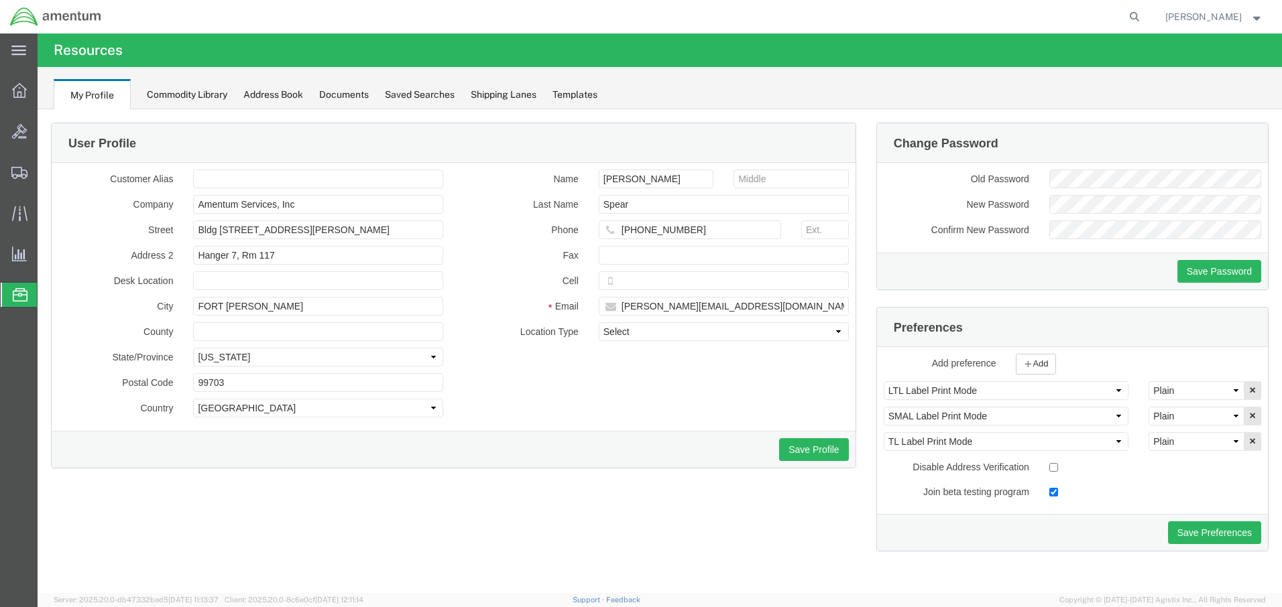
click at [0, 0] on span "Address Book" at bounding box center [0, 0] width 0 height 0
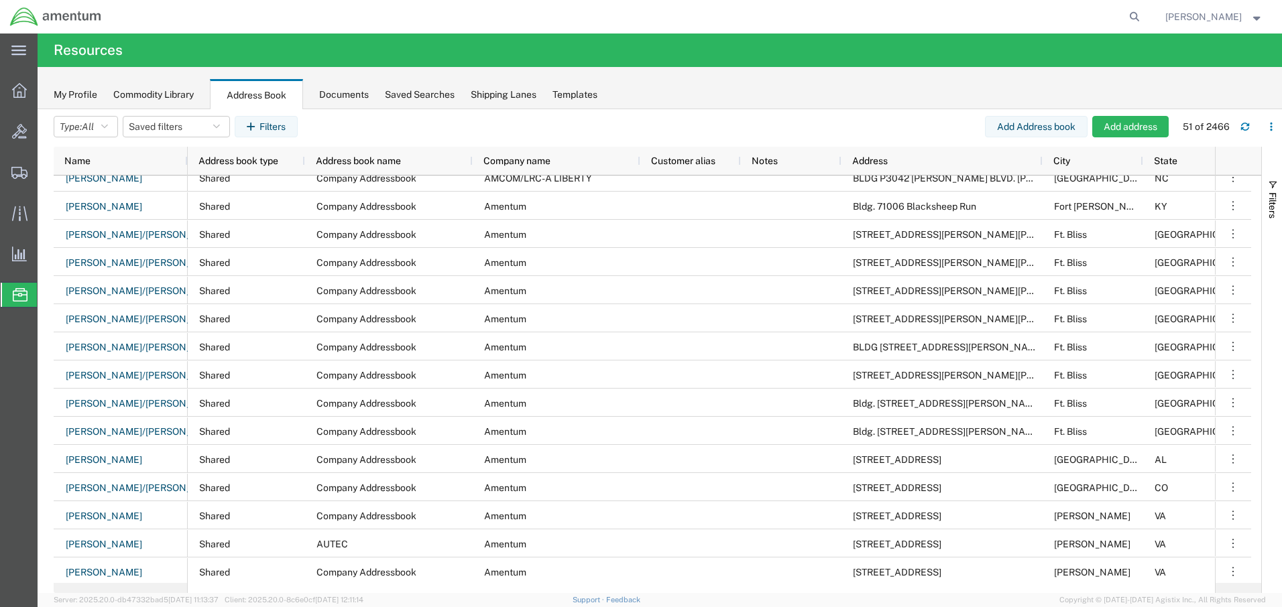
scroll to position [857, 0]
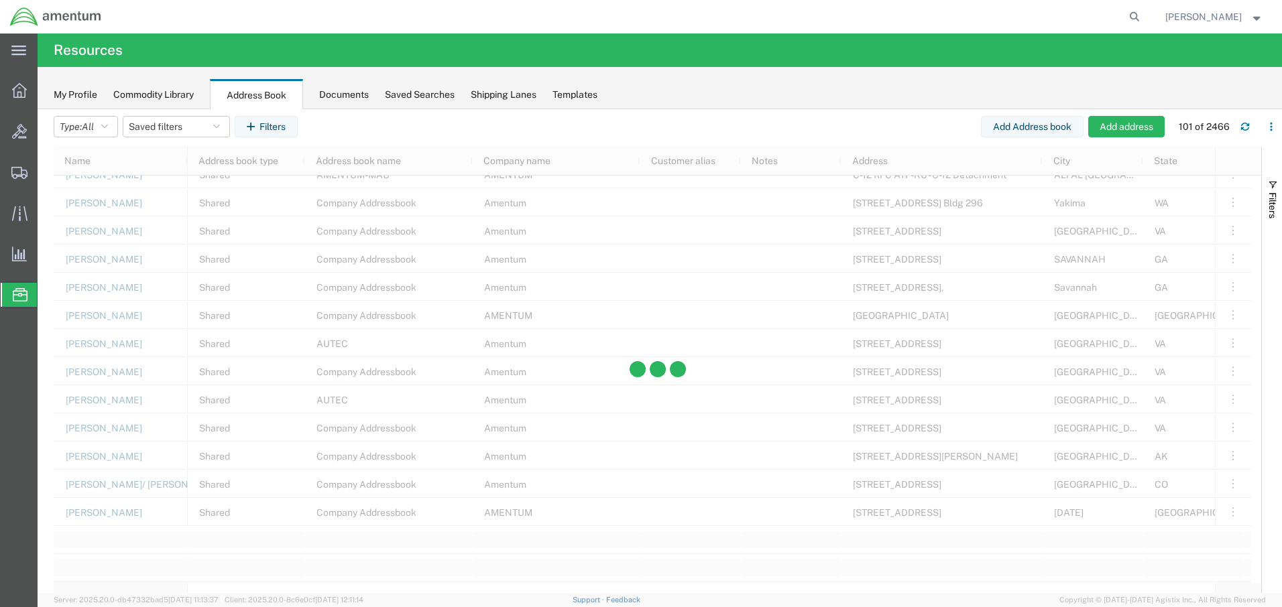
scroll to position [2493, 0]
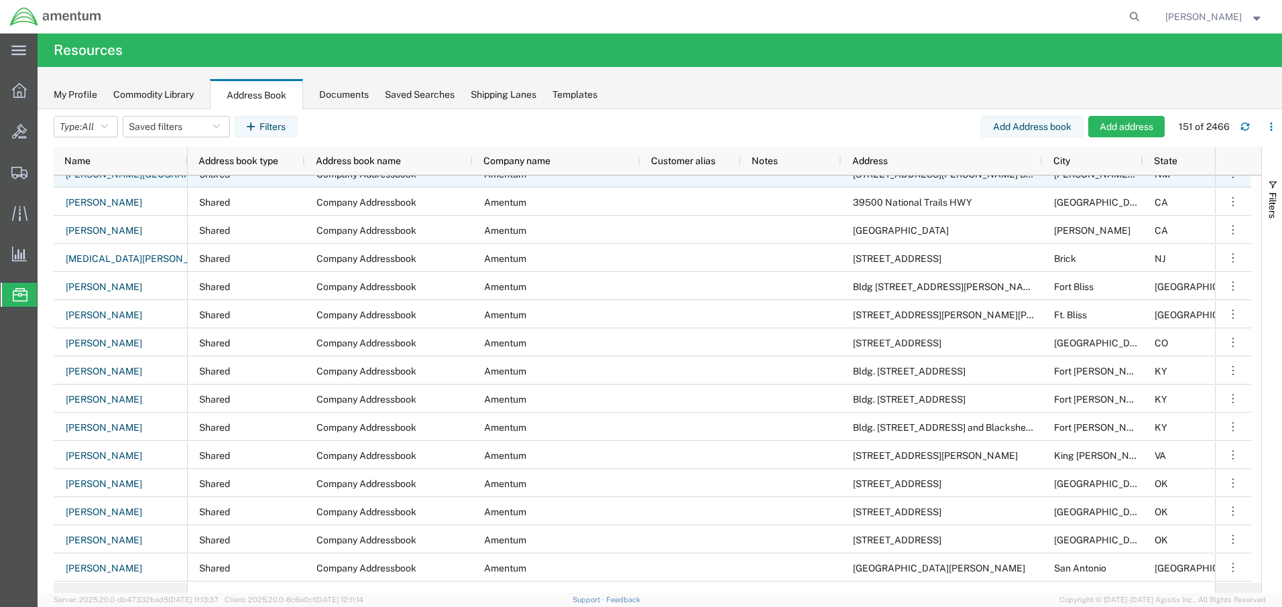
scroll to position [3620, 0]
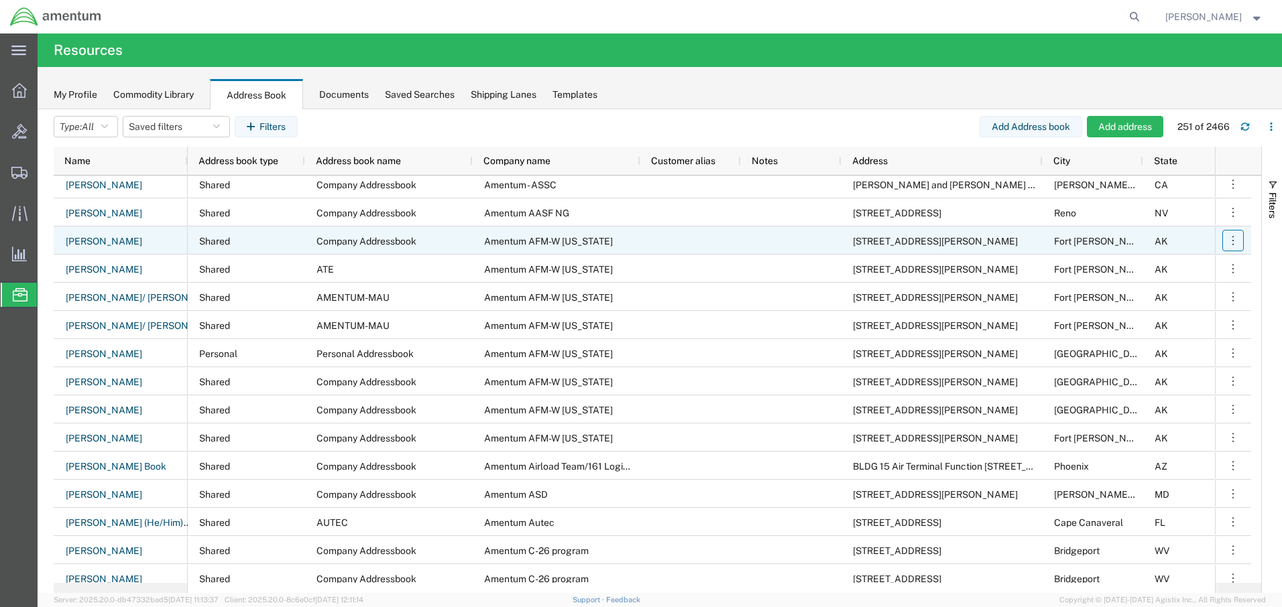
click at [1230, 239] on icon "button" at bounding box center [1232, 240] width 13 height 13
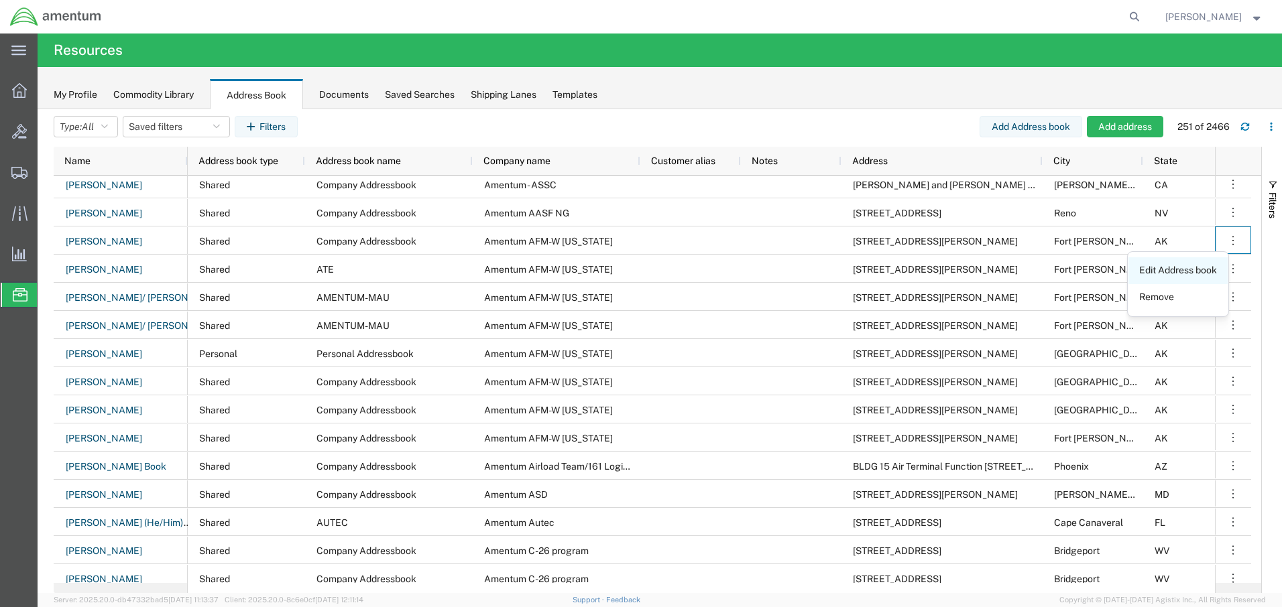
click at [1187, 270] on link "Edit Address book" at bounding box center [1177, 271] width 99 height 24
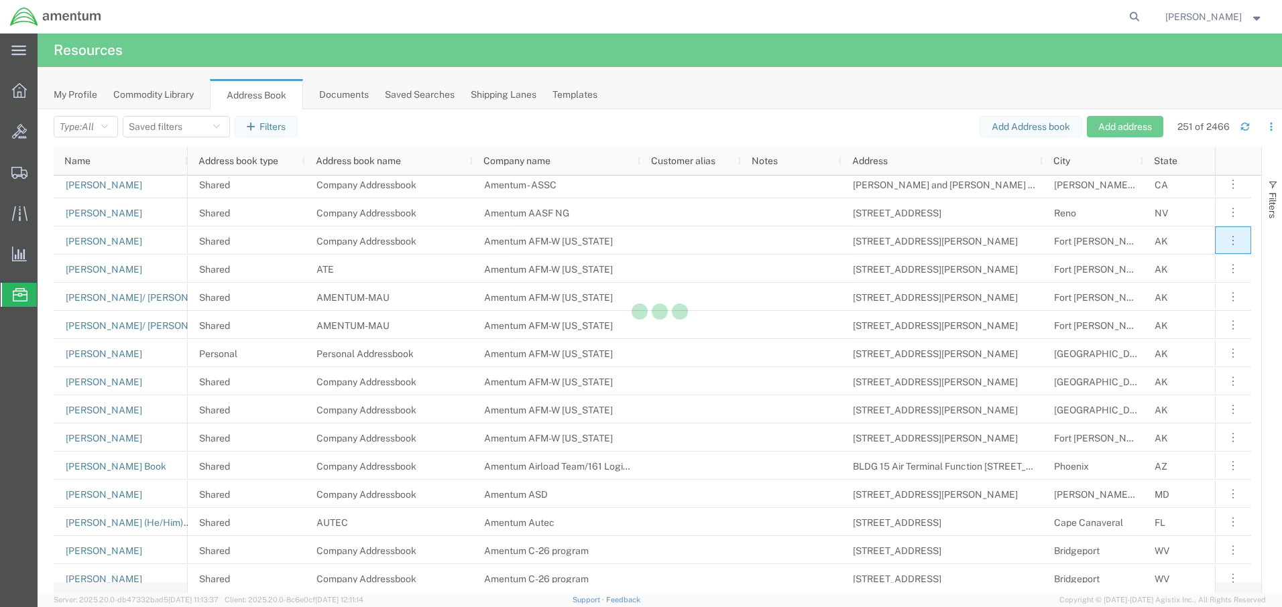
select select "SHARED"
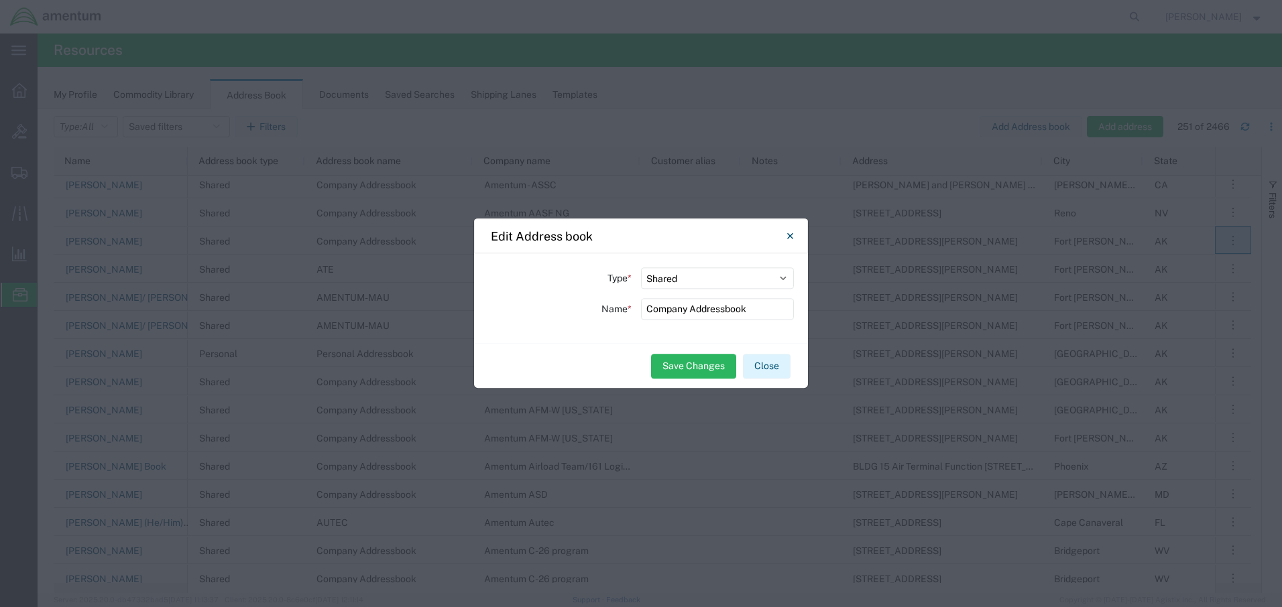
click at [772, 365] on button "Close" at bounding box center [767, 366] width 48 height 25
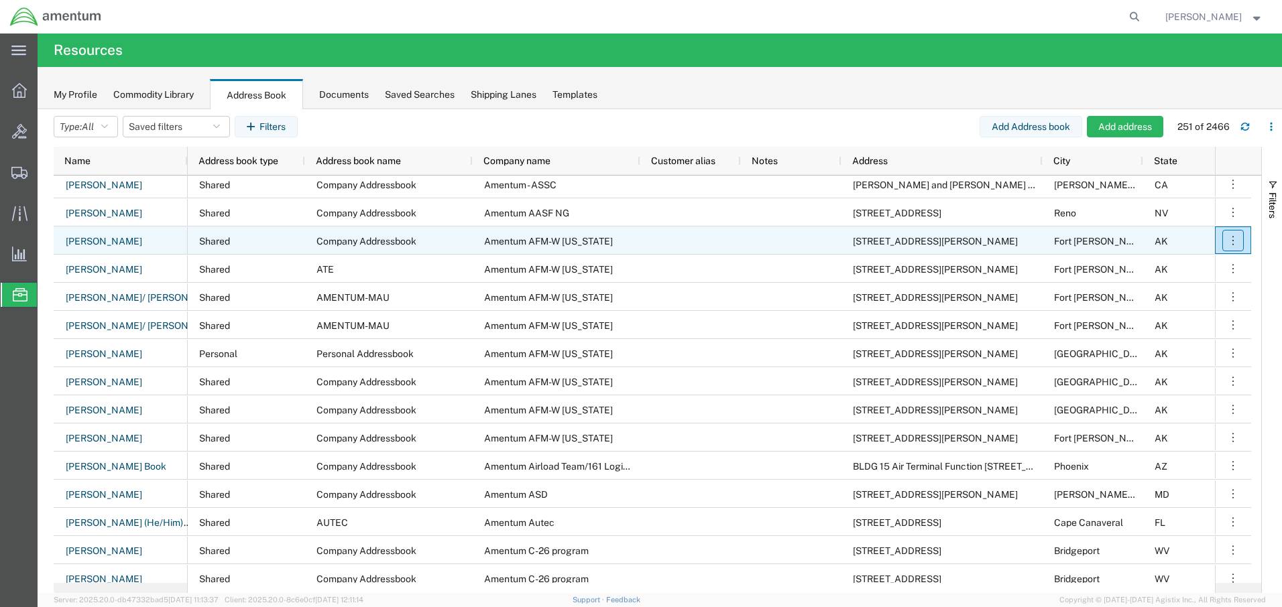
click at [1235, 239] on icon "button" at bounding box center [1232, 240] width 13 height 13
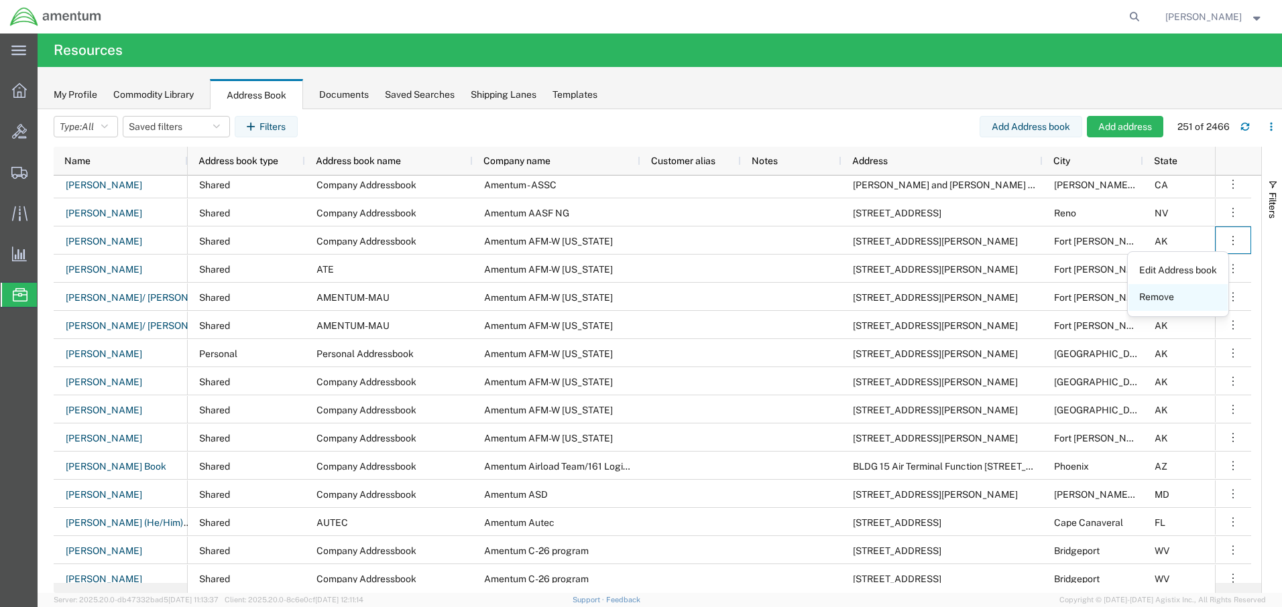
click at [1178, 297] on link "Remove" at bounding box center [1177, 298] width 99 height 24
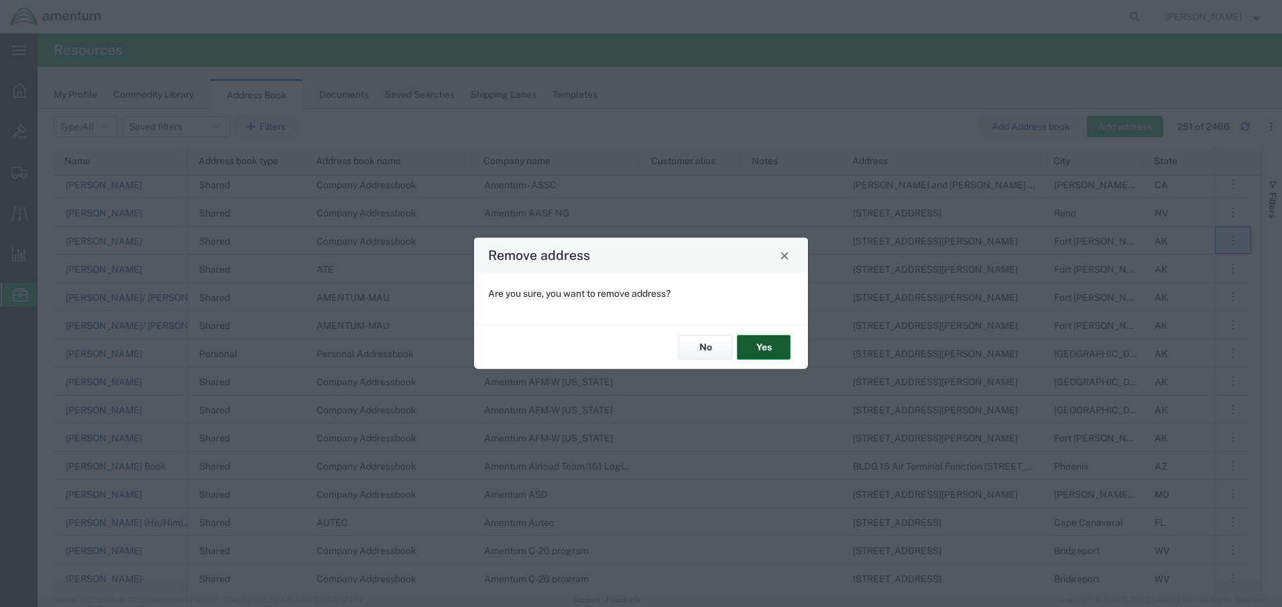
click at [762, 350] on button "Yes" at bounding box center [764, 347] width 54 height 25
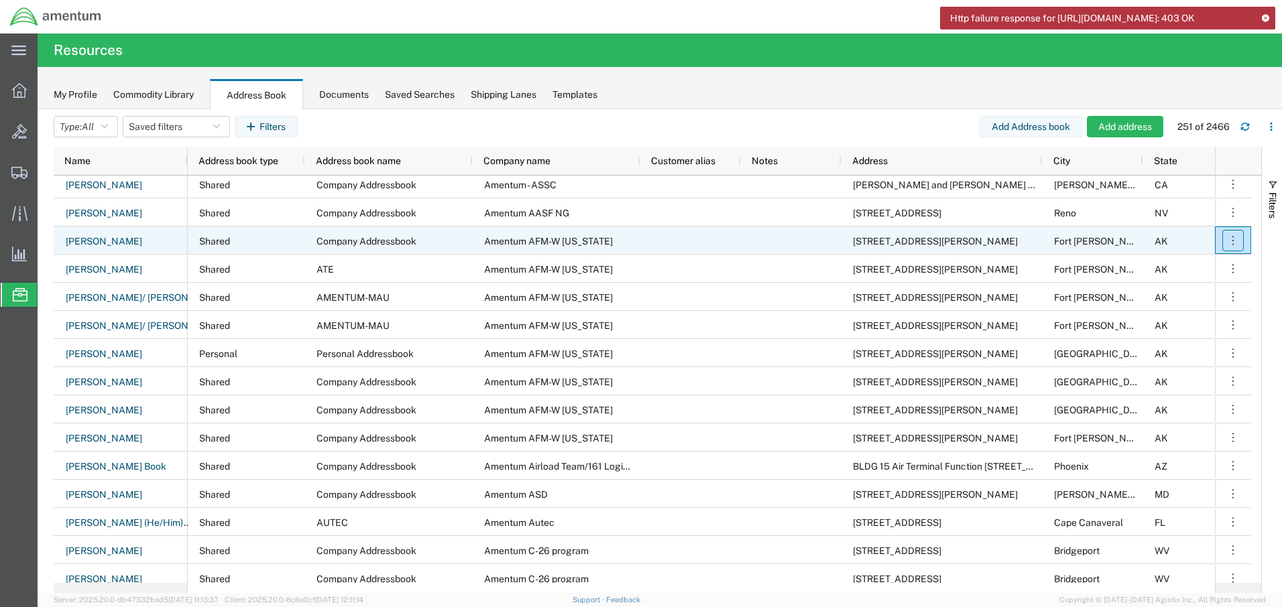
click at [1231, 243] on icon "button" at bounding box center [1232, 240] width 13 height 13
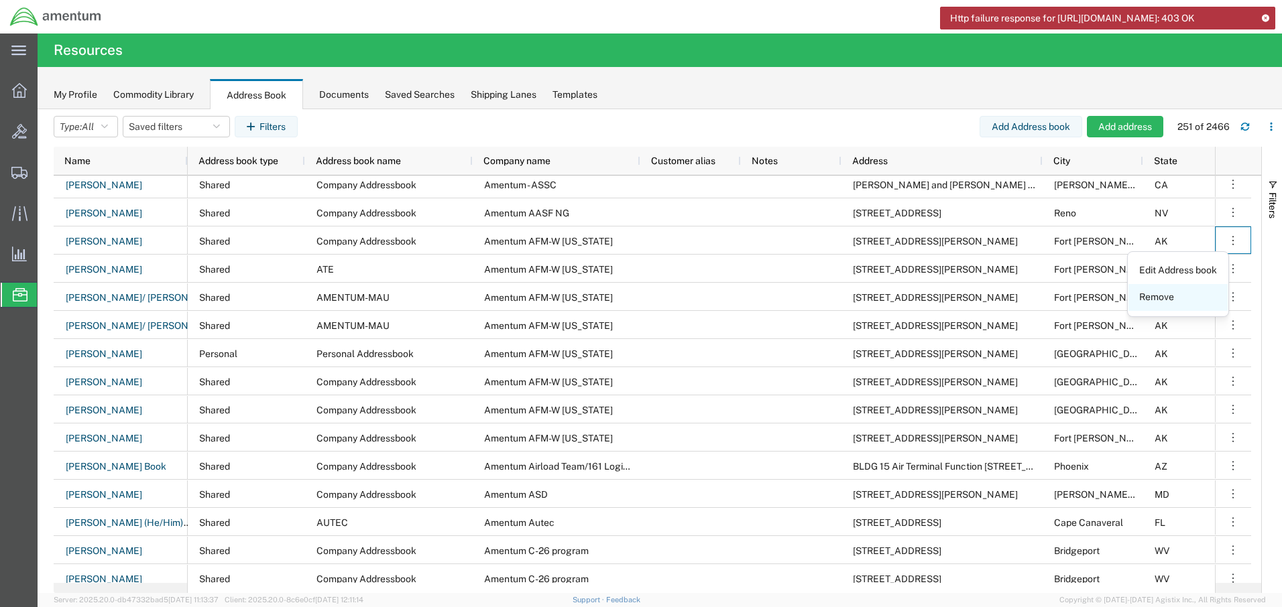
click at [1174, 298] on link "Remove" at bounding box center [1177, 298] width 99 height 24
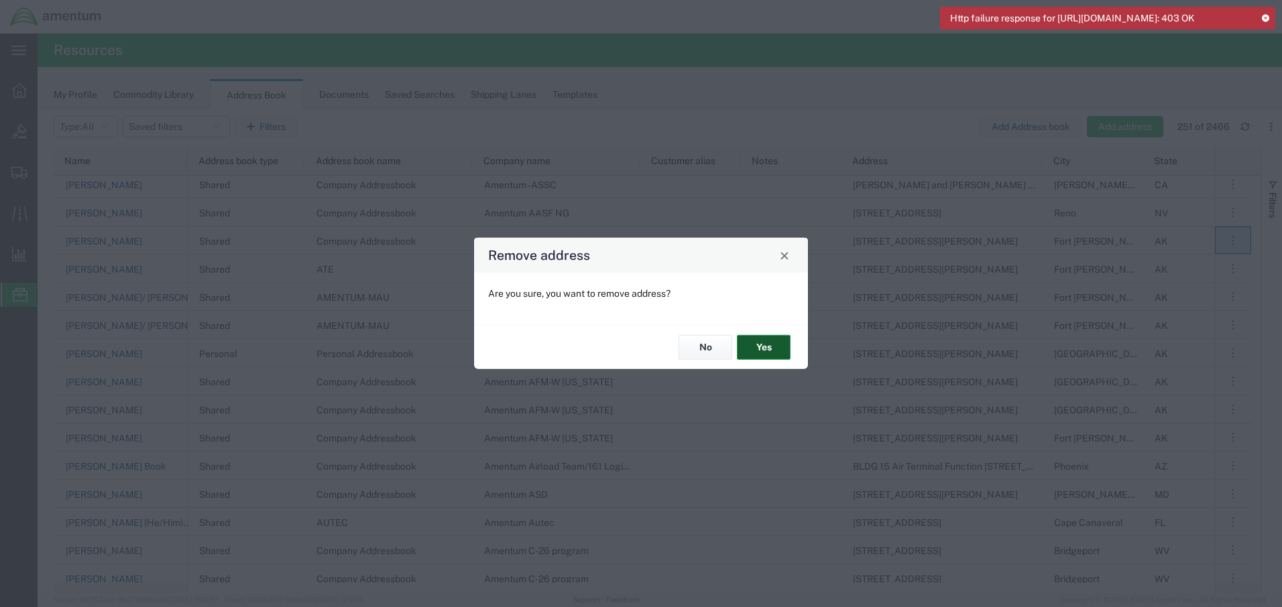
click at [764, 355] on button "Yes" at bounding box center [764, 347] width 54 height 25
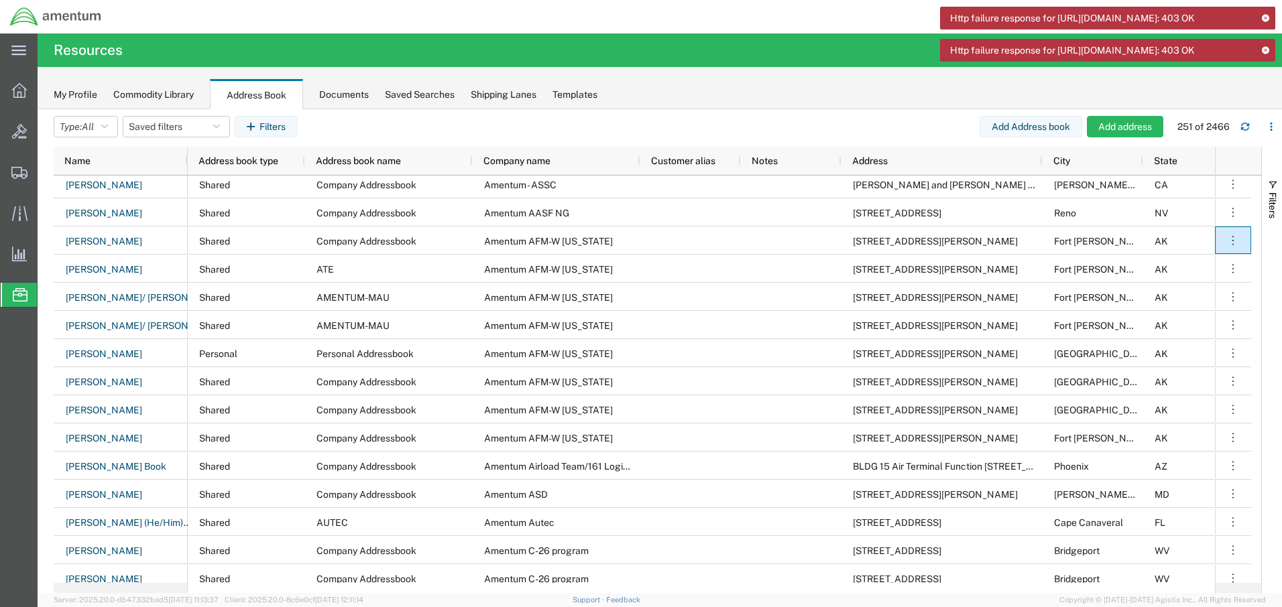
click at [1267, 15] on icon at bounding box center [1264, 17] width 9 height 7
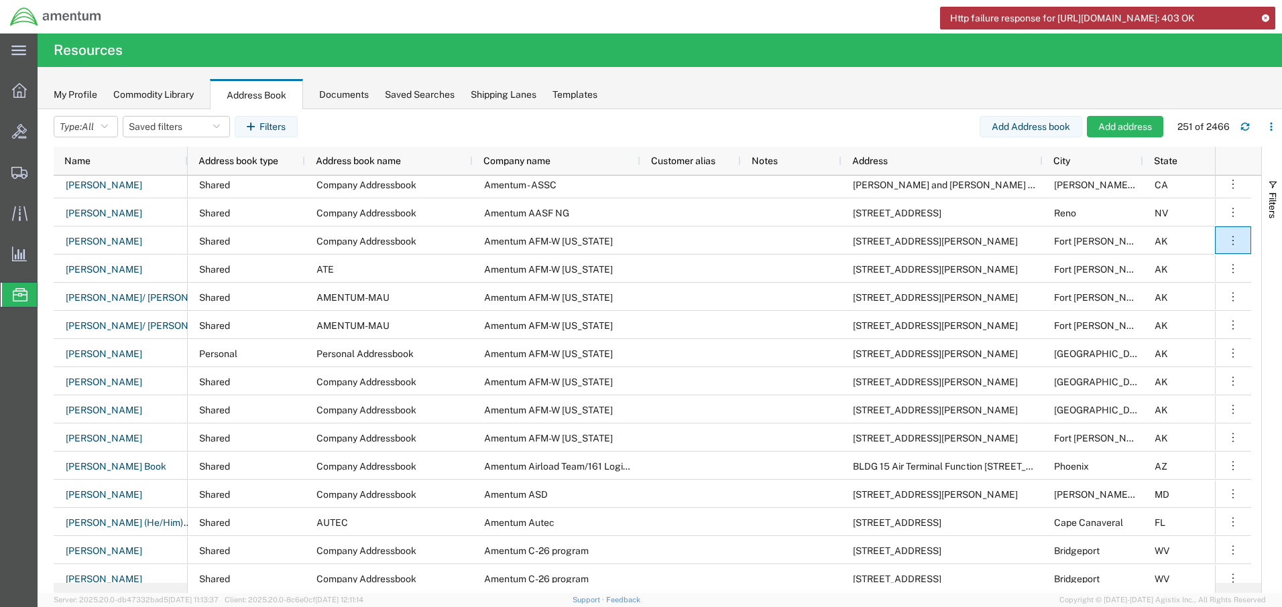
click at [1266, 15] on icon at bounding box center [1264, 17] width 9 height 7
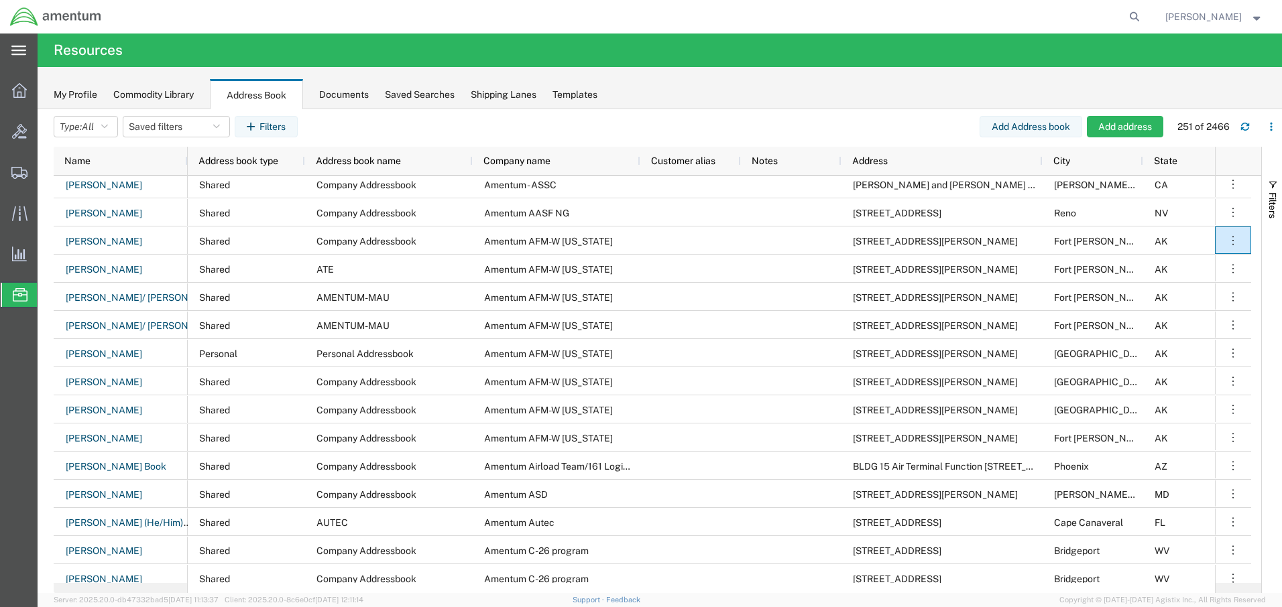
click at [30, 50] on div "main_menu Created with Sketch." at bounding box center [19, 51] width 38 height 34
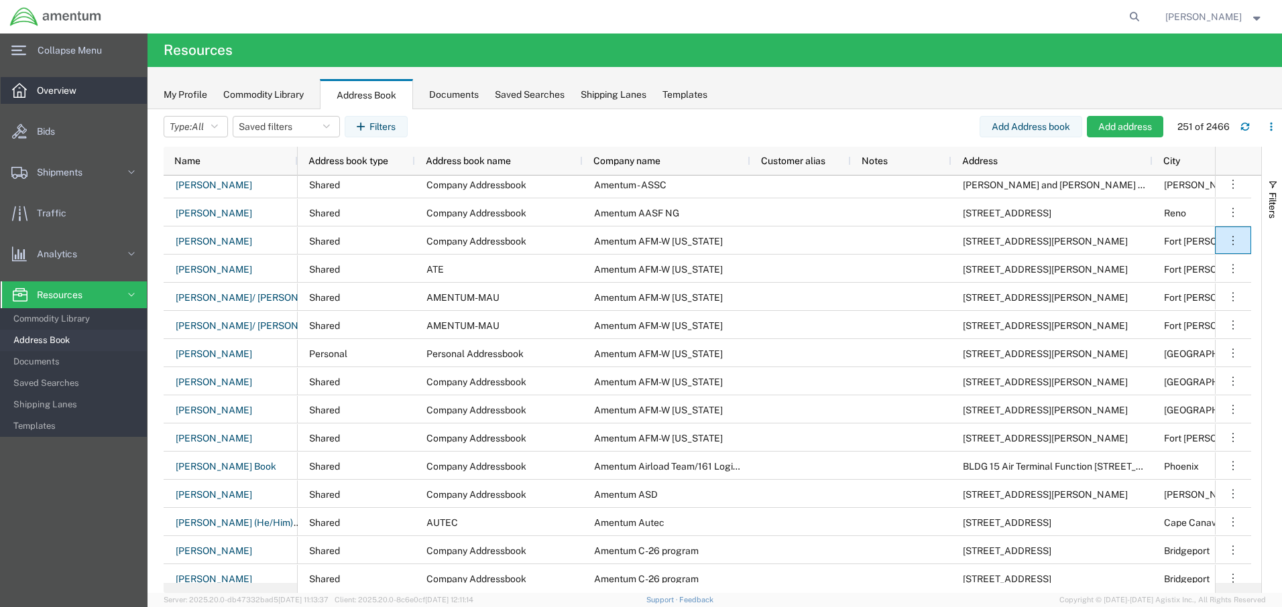
click at [46, 86] on span "Overview" at bounding box center [61, 90] width 49 height 27
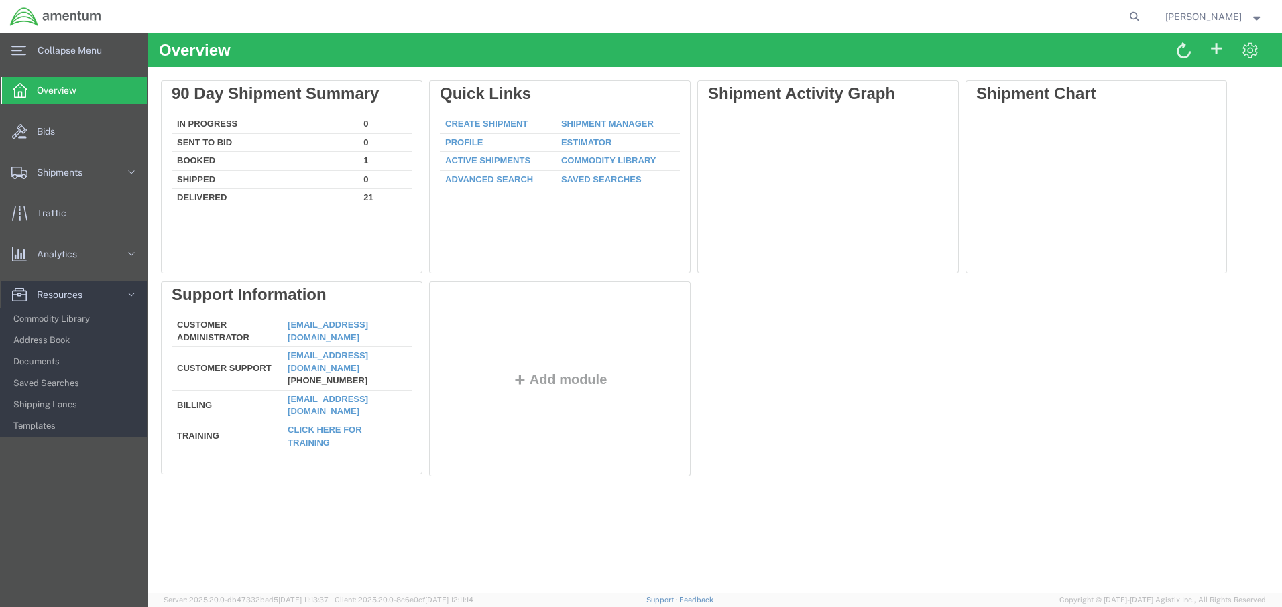
click at [49, 88] on span "Overview" at bounding box center [61, 90] width 49 height 27
click at [42, 296] on span "Resources" at bounding box center [64, 295] width 55 height 27
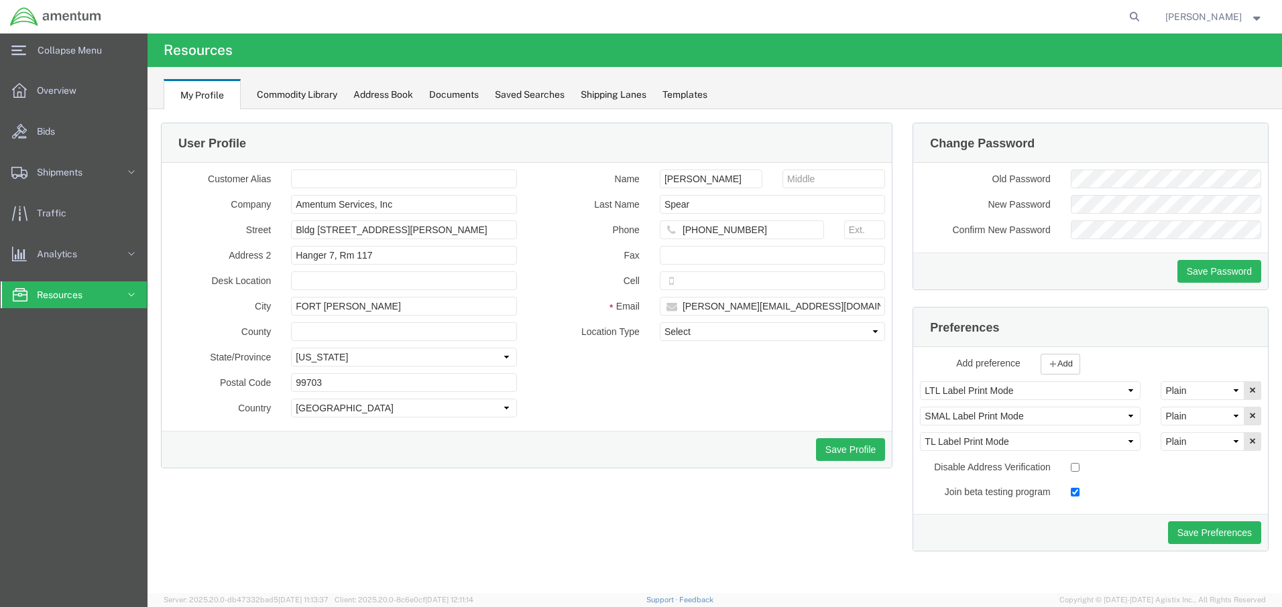
click at [44, 295] on span "Resources" at bounding box center [64, 295] width 55 height 27
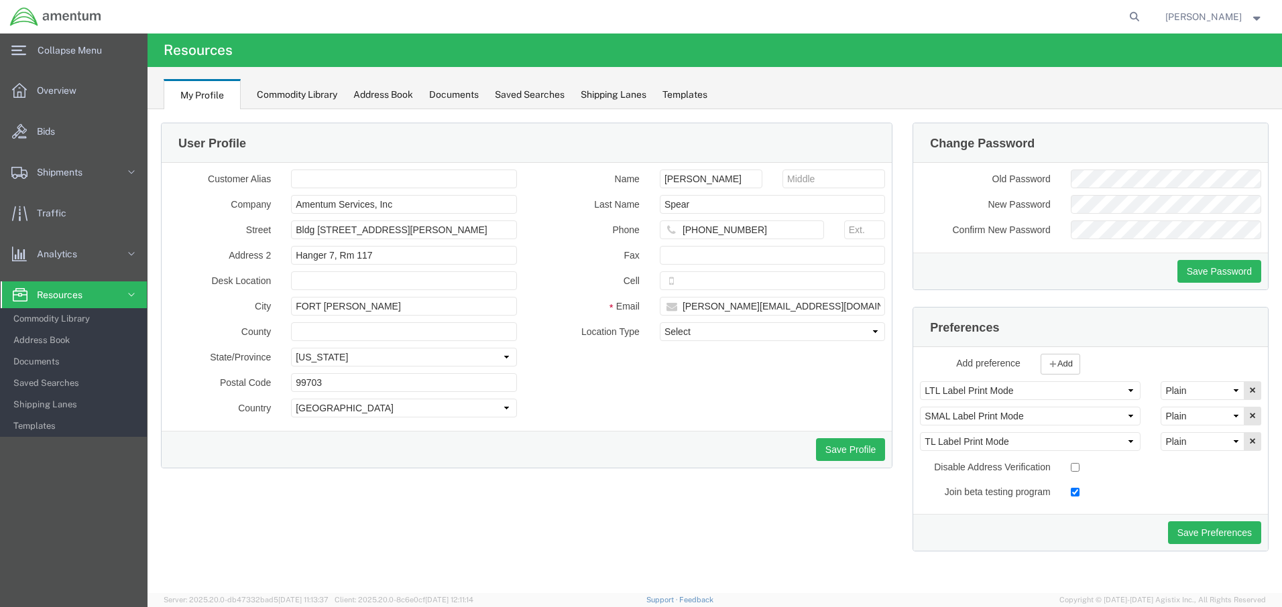
click at [74, 15] on img at bounding box center [55, 17] width 93 height 20
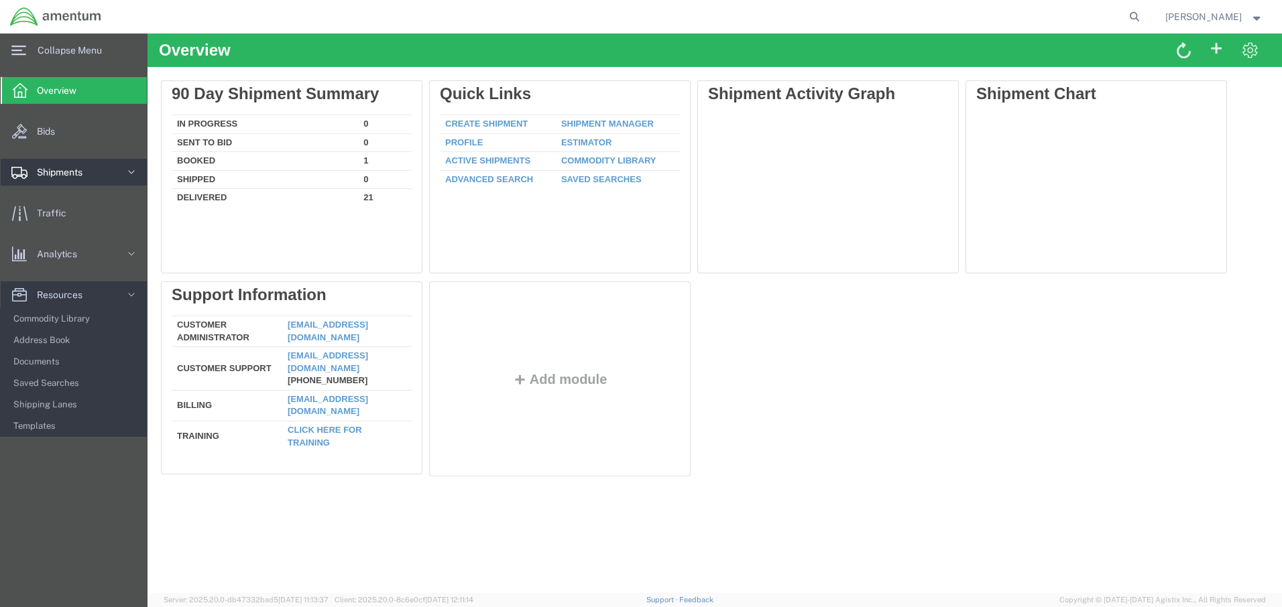
click at [129, 171] on icon at bounding box center [131, 172] width 13 height 13
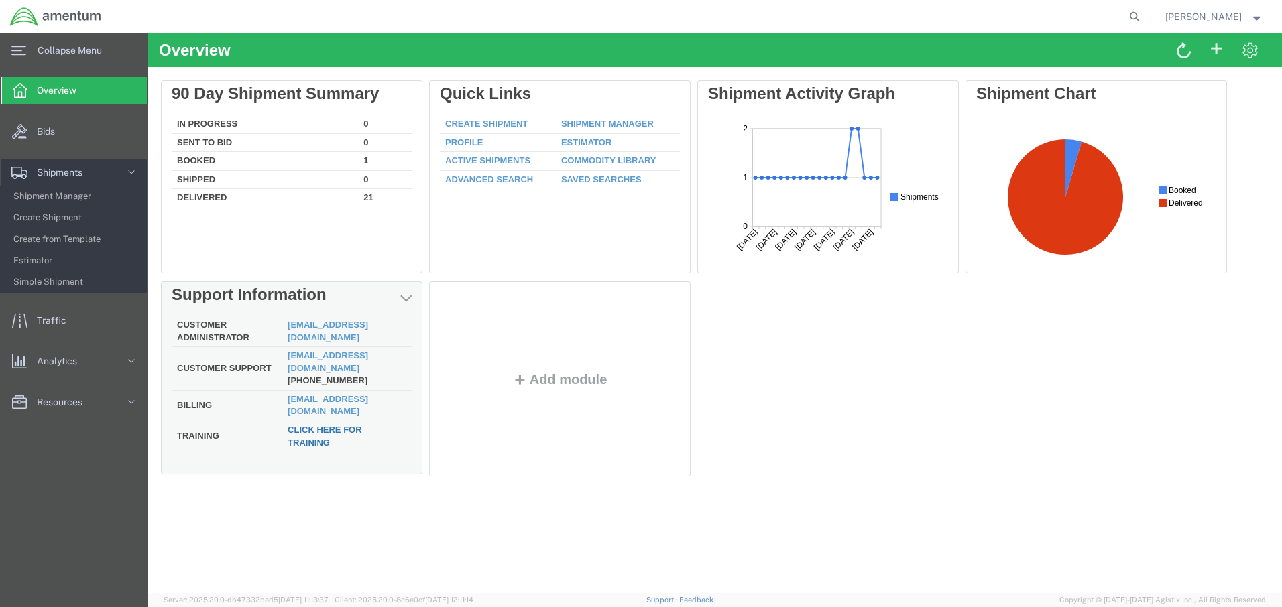
click at [331, 425] on link "Click here for training" at bounding box center [325, 436] width 74 height 23
click at [330, 352] on link "[EMAIL_ADDRESS][DOMAIN_NAME]" at bounding box center [328, 362] width 80 height 23
